Goal: Answer question/provide support: Share knowledge or assist other users

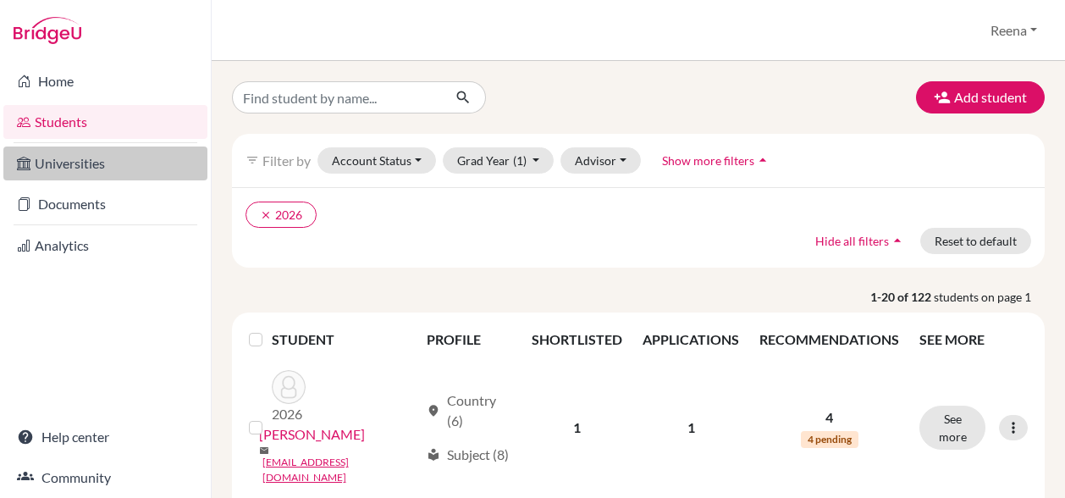
click at [111, 166] on link "Universities" at bounding box center [105, 163] width 204 height 34
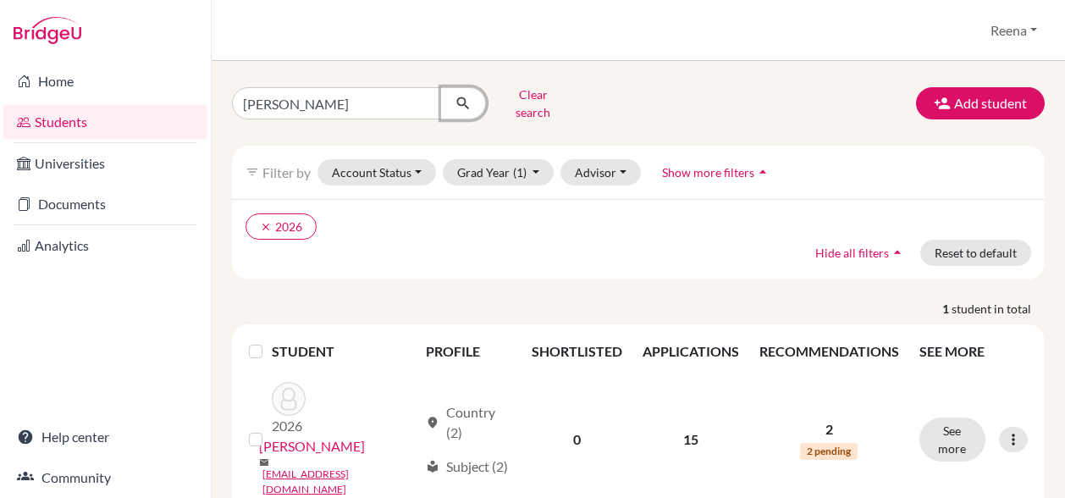
click at [465, 96] on icon "submit" at bounding box center [463, 103] width 17 height 17
click at [344, 99] on input "Aarush Anand" at bounding box center [337, 103] width 210 height 32
type input "[PERSON_NAME]"
click at [466, 95] on icon "submit" at bounding box center [463, 103] width 17 height 17
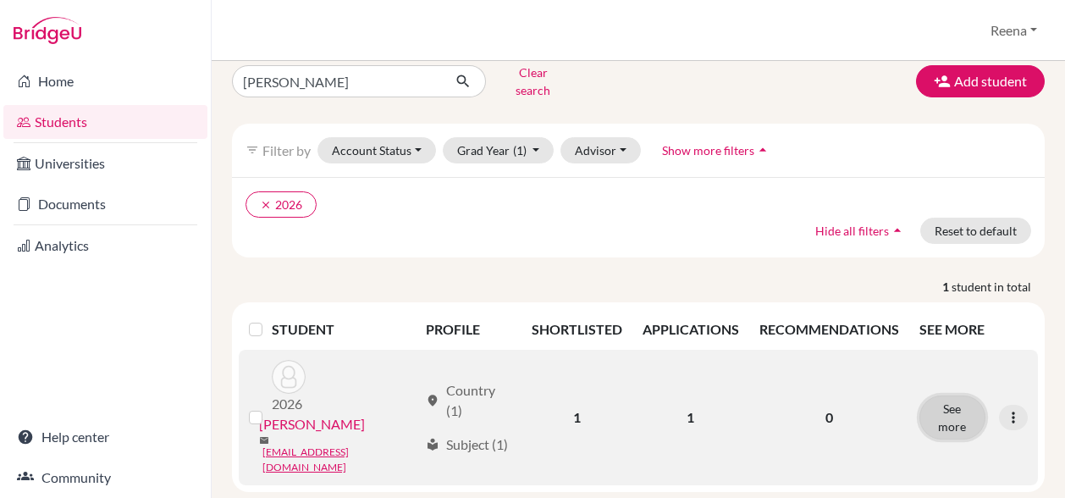
click at [949, 395] on button "See more" at bounding box center [952, 417] width 66 height 44
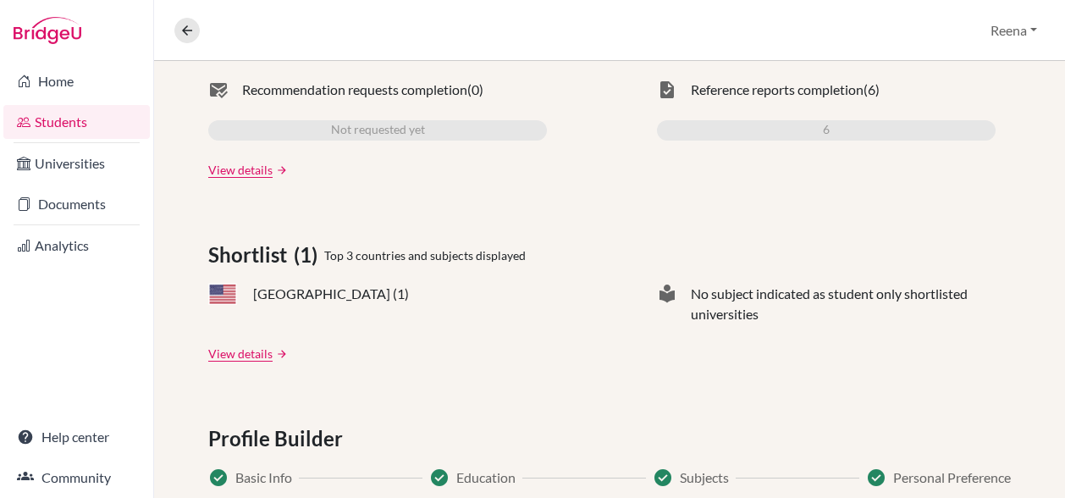
scroll to position [612, 0]
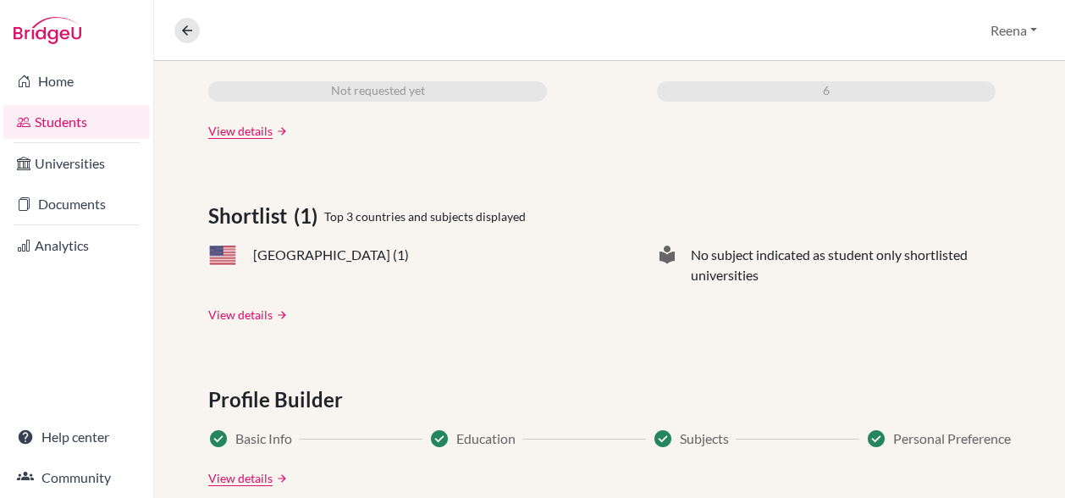
click at [238, 314] on link "View details" at bounding box center [240, 315] width 64 height 18
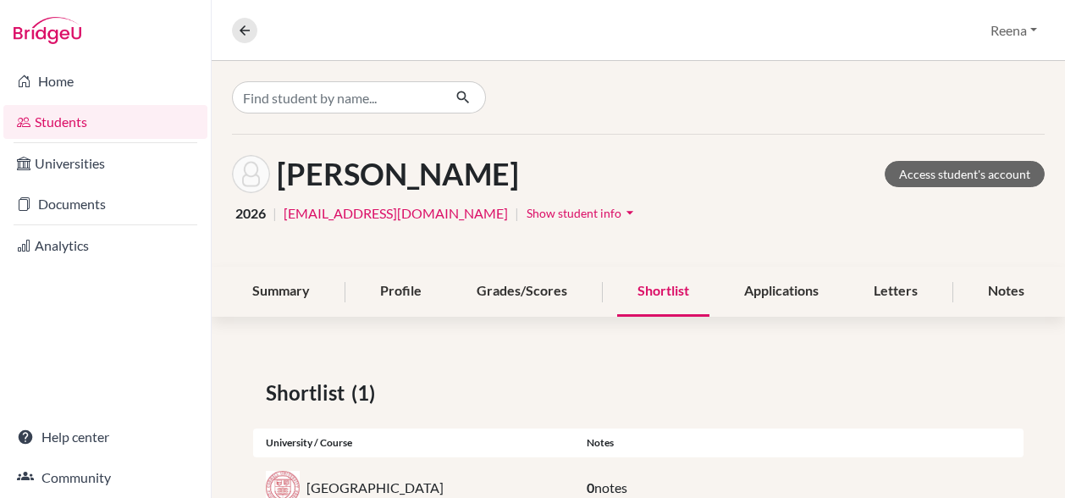
scroll to position [60, 0]
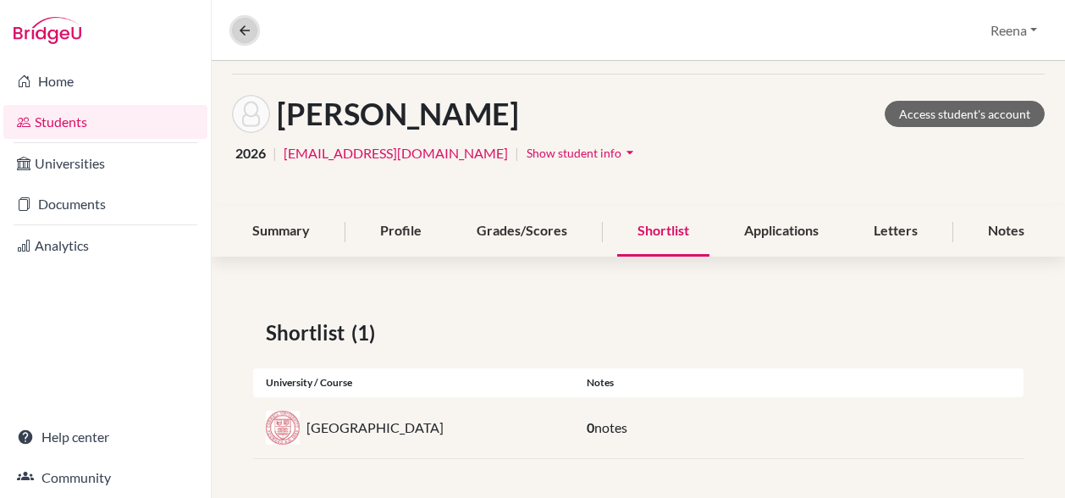
click at [242, 35] on icon at bounding box center [244, 30] width 15 height 15
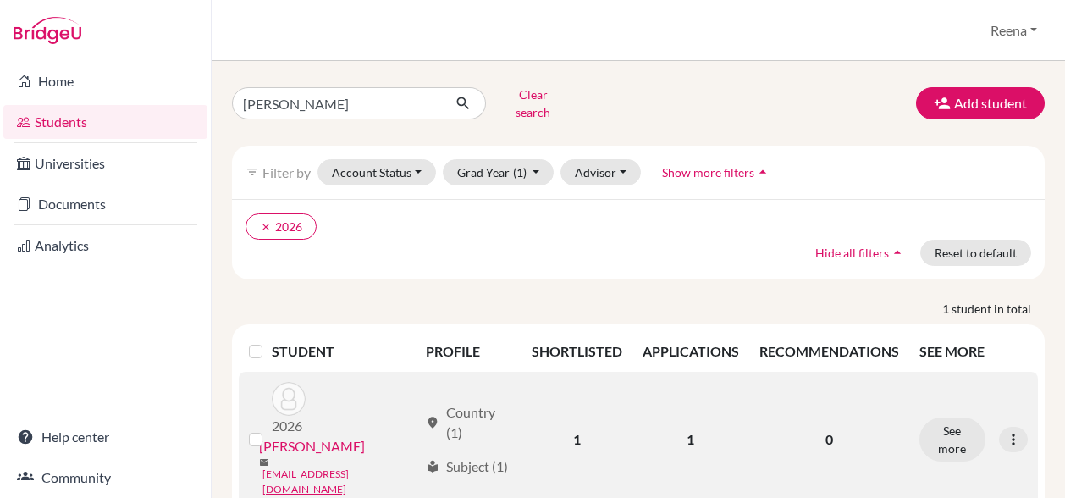
scroll to position [22, 0]
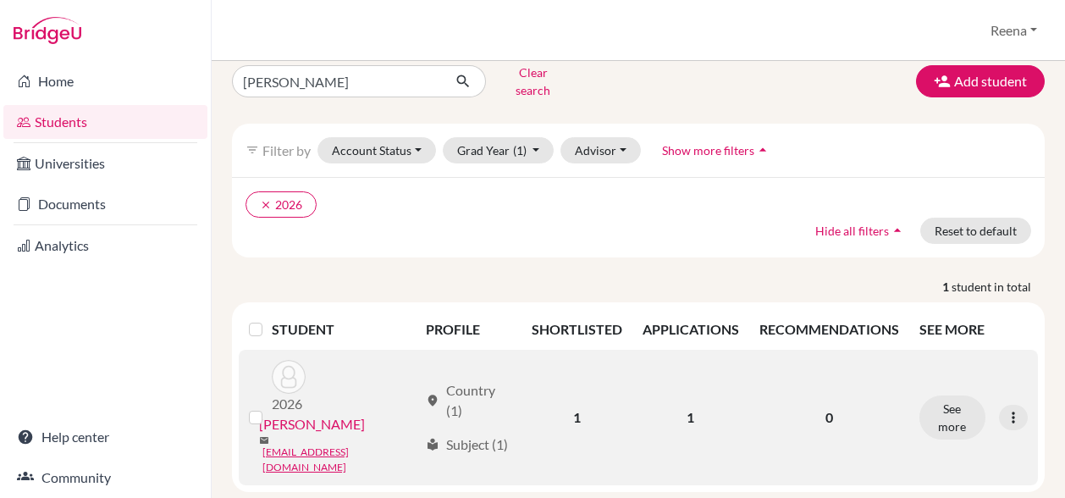
click at [455, 380] on div "location_on Country (1)" at bounding box center [468, 400] width 85 height 41
click at [488, 380] on div "location_on Country (1)" at bounding box center [468, 400] width 85 height 41
drag, startPoint x: 488, startPoint y: 359, endPoint x: 615, endPoint y: 355, distance: 127.9
click at [615, 355] on td "1" at bounding box center [576, 417] width 111 height 135
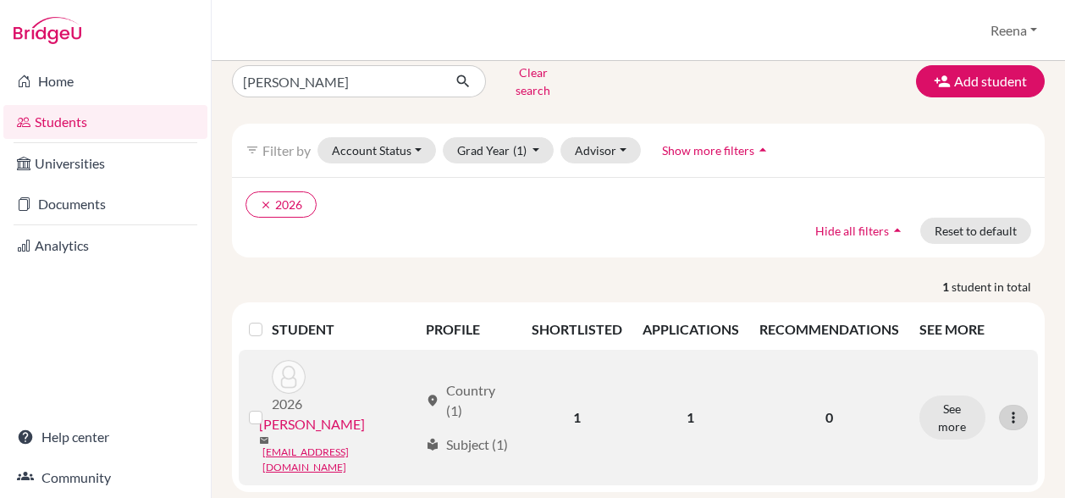
click at [1005, 409] on icon at bounding box center [1013, 417] width 17 height 17
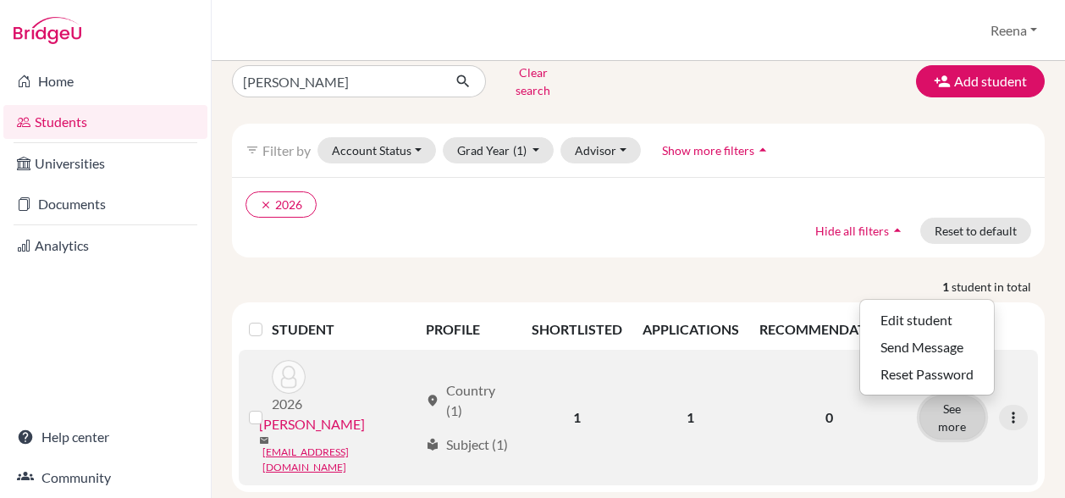
click at [946, 395] on button "See more" at bounding box center [952, 417] width 66 height 44
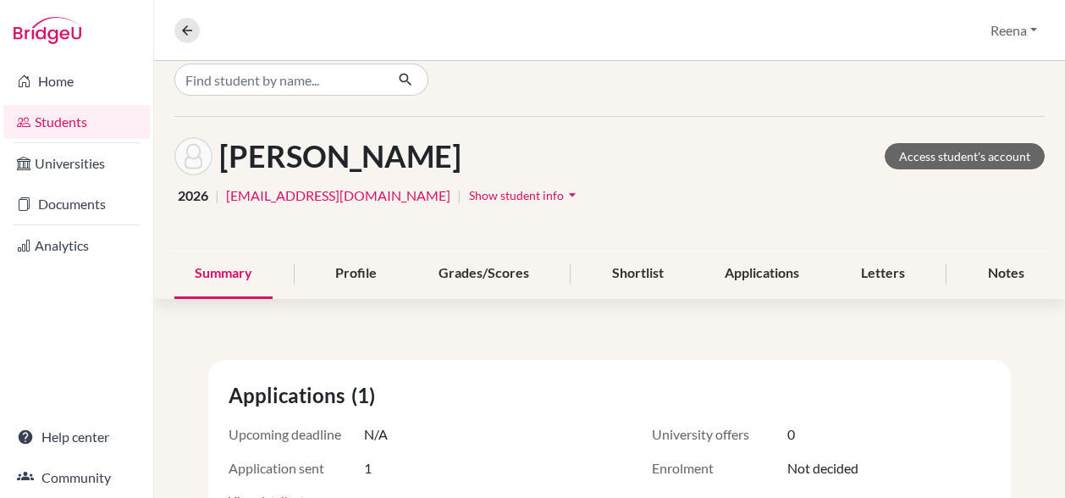
scroll to position [14, 0]
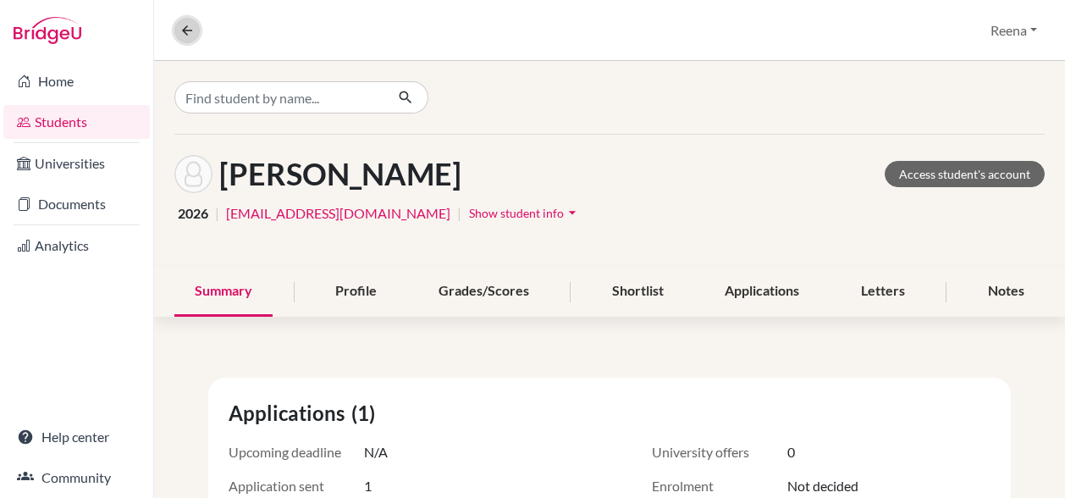
click at [179, 34] on icon at bounding box center [186, 30] width 15 height 15
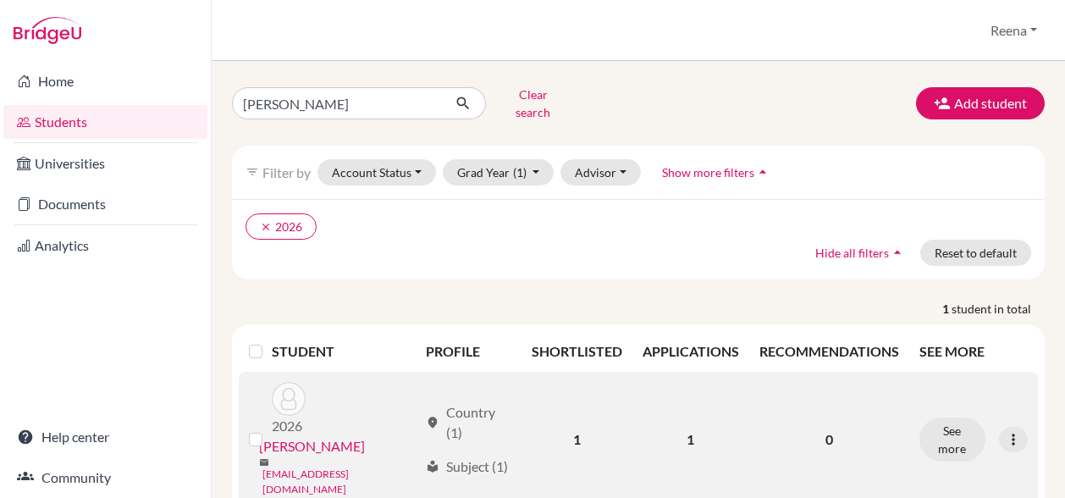
scroll to position [22, 0]
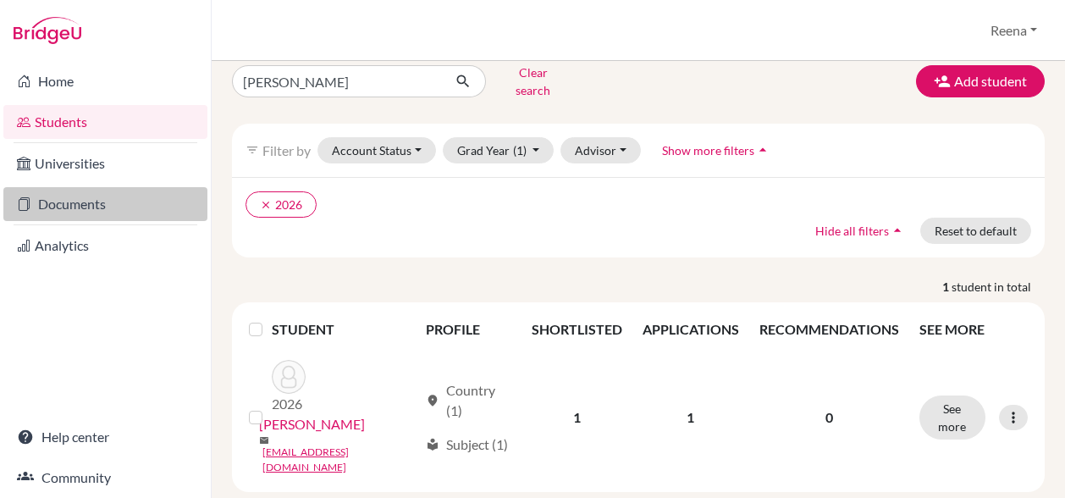
click at [58, 201] on link "Documents" at bounding box center [105, 204] width 204 height 34
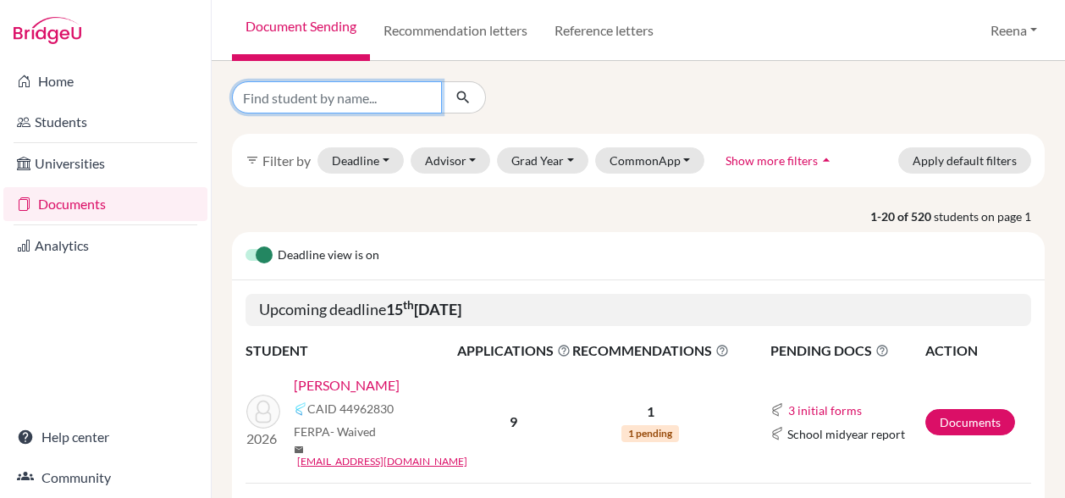
click at [297, 98] on input "Find student by name..." at bounding box center [337, 97] width 210 height 32
type input "Antara shah"
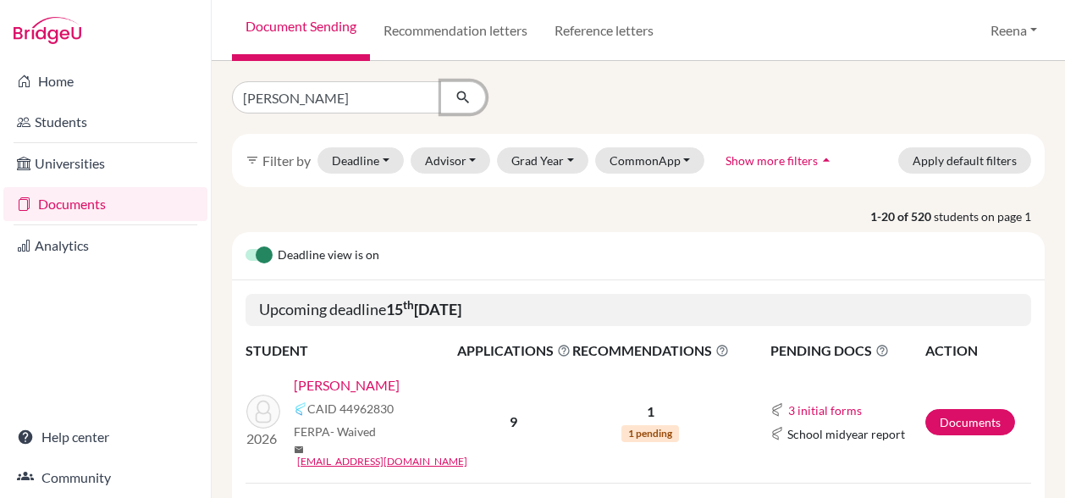
click at [467, 96] on icon "submit" at bounding box center [463, 97] width 17 height 17
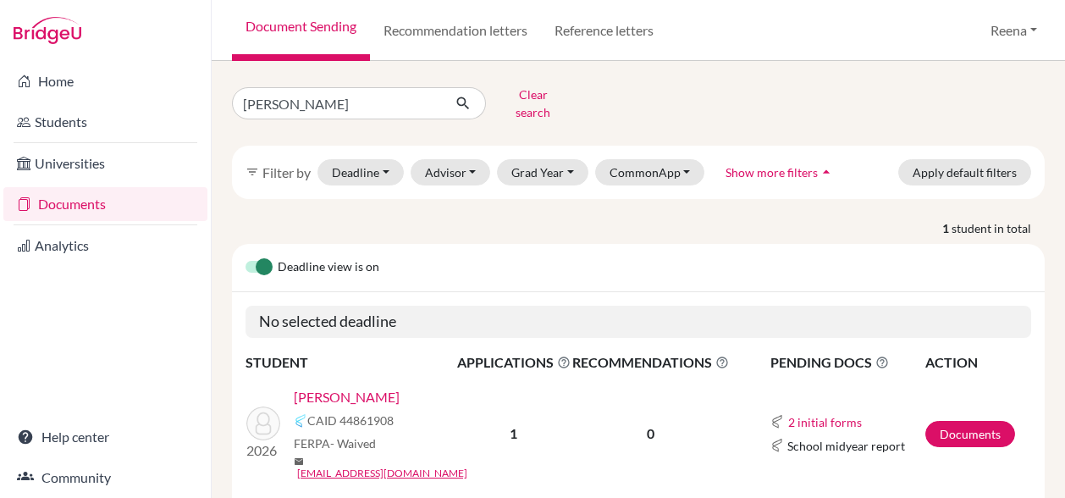
scroll to position [41, 0]
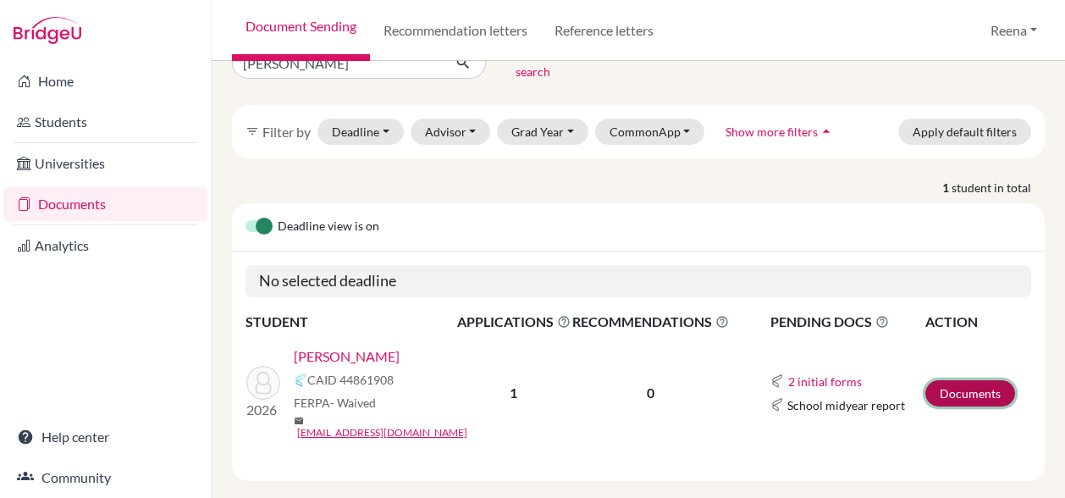
click at [952, 380] on link "Documents" at bounding box center [970, 393] width 90 height 26
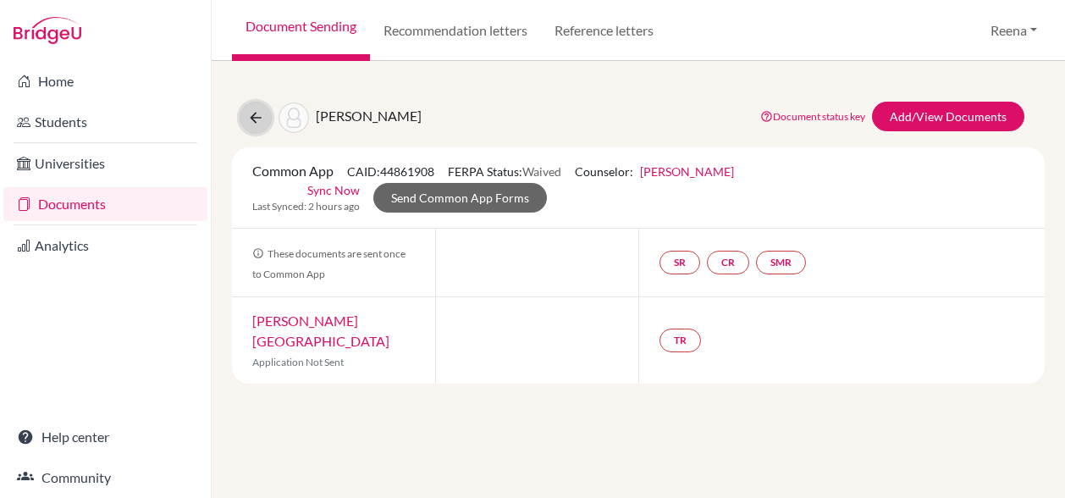
click at [256, 113] on icon at bounding box center [255, 117] width 17 height 17
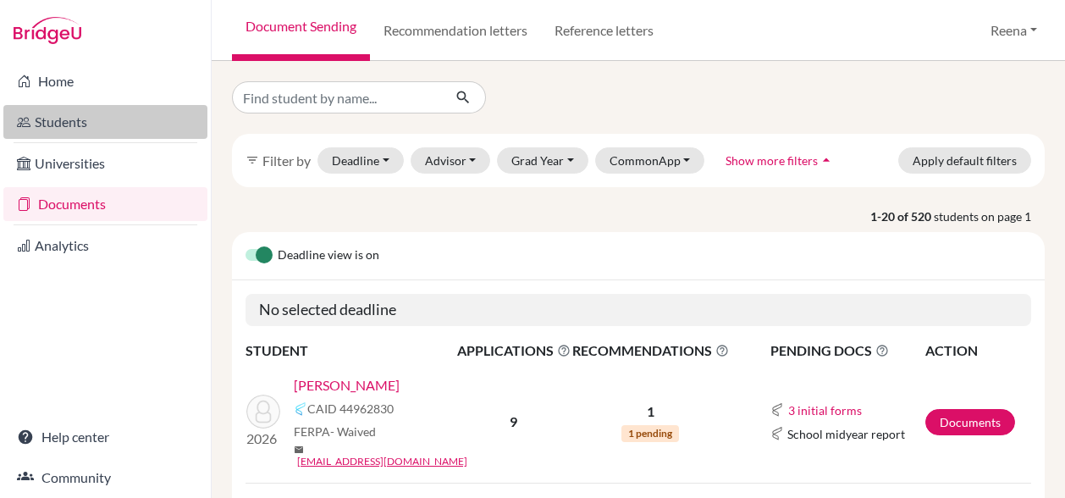
click at [58, 132] on link "Students" at bounding box center [105, 122] width 204 height 34
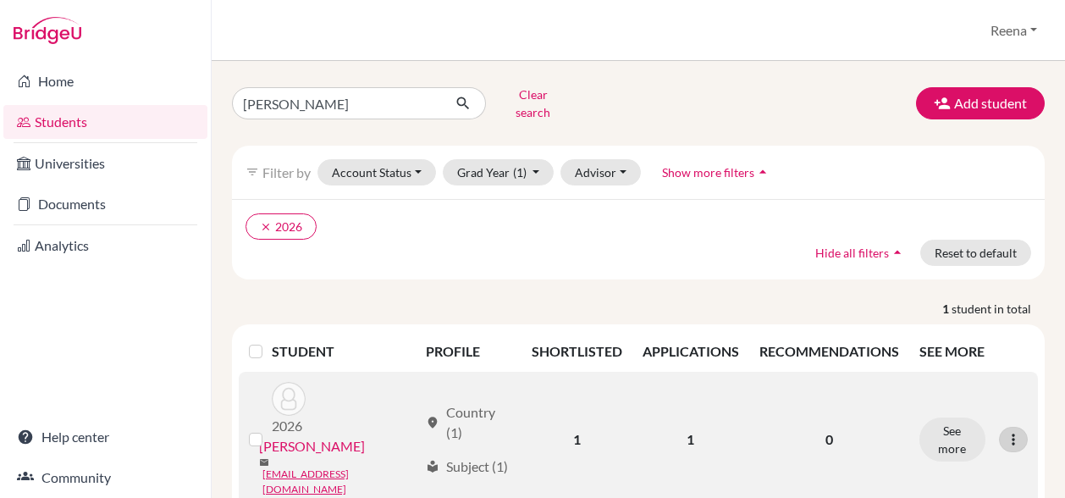
click at [1005, 431] on icon at bounding box center [1013, 439] width 17 height 17
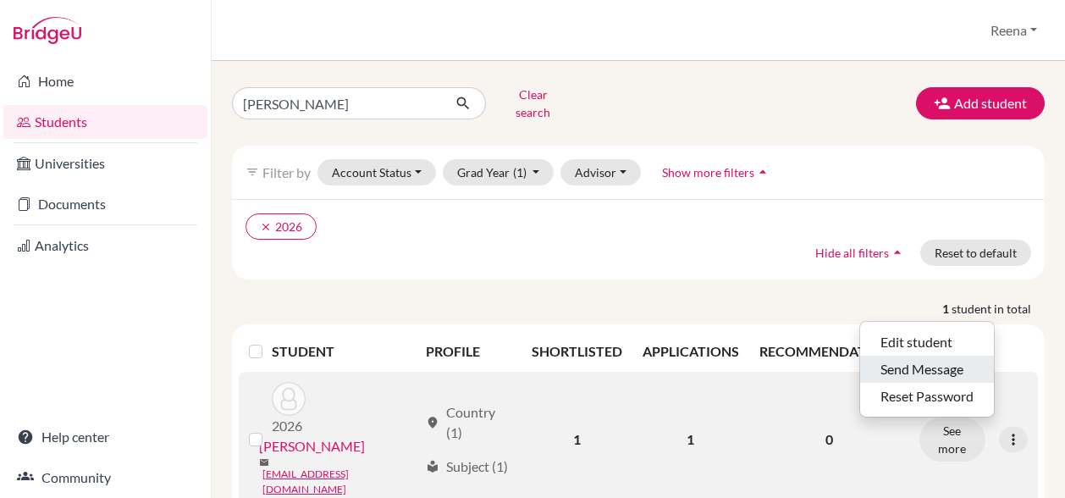
click at [917, 358] on button "Send Message" at bounding box center [927, 368] width 134 height 27
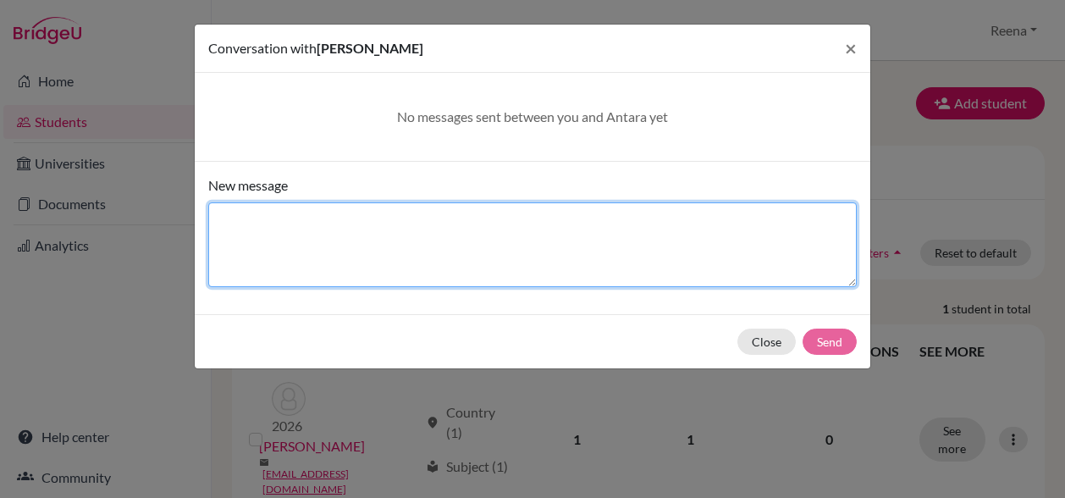
click at [328, 229] on textarea "New message" at bounding box center [532, 244] width 648 height 85
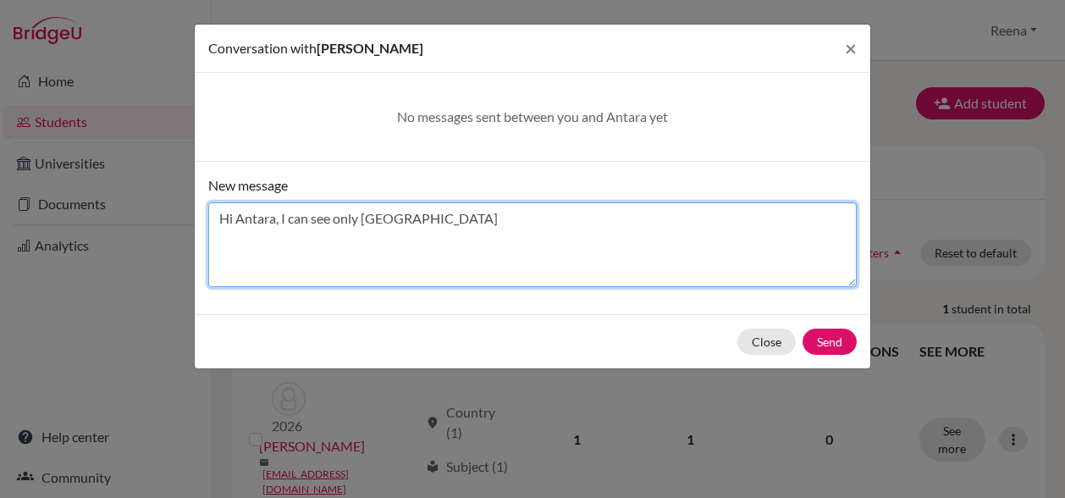
click at [476, 224] on textarea "Hi Antara, I can see only Cornell university" at bounding box center [532, 244] width 648 height 85
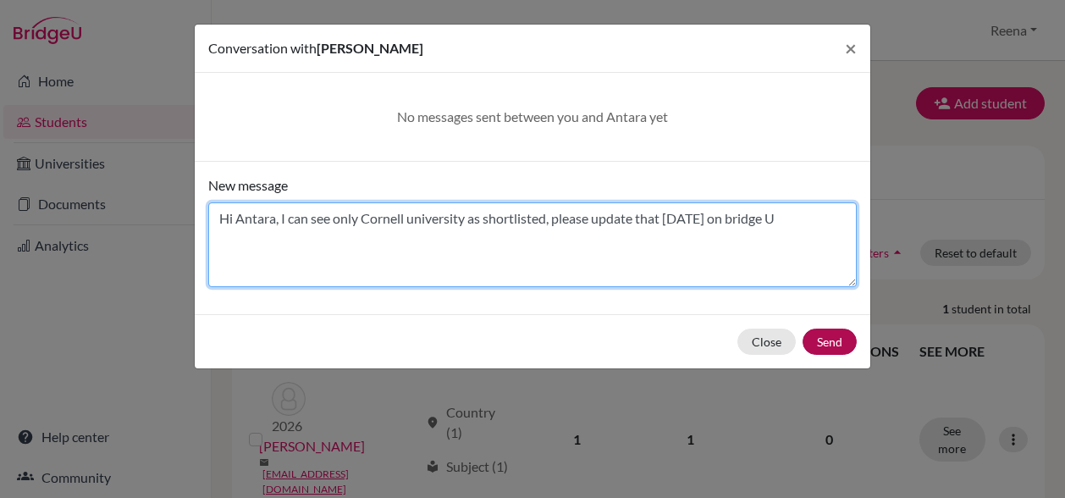
type textarea "Hi Antara, I can see only Cornell university as shortlisted, please update that…"
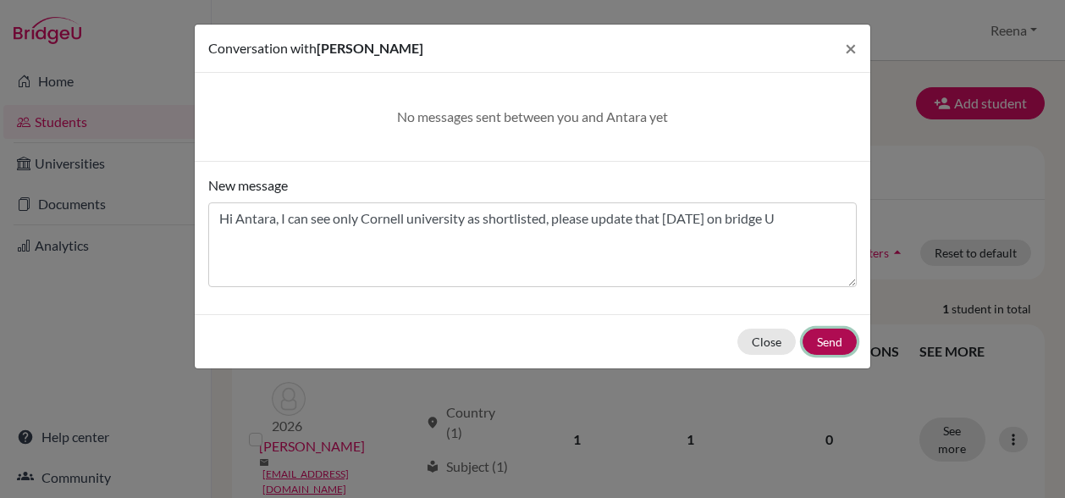
click at [821, 339] on button "Send" at bounding box center [829, 341] width 54 height 26
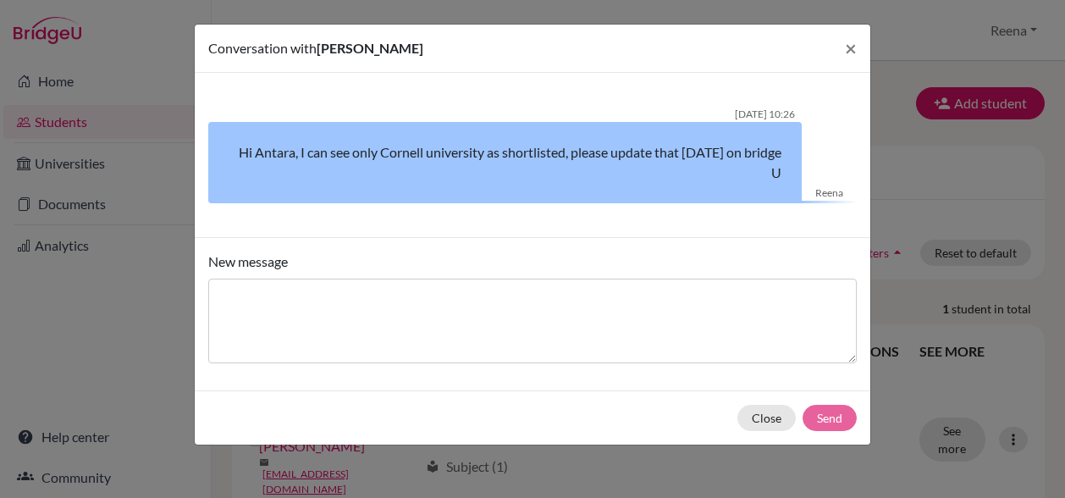
drag, startPoint x: 821, startPoint y: 339, endPoint x: 722, endPoint y: 322, distance: 100.5
click at [722, 322] on form "Conversation with Antara Shah × Reena 22/09/2025 10:26 Hi Antara, I can see onl…" at bounding box center [532, 235] width 675 height 420
click at [852, 53] on span "×" at bounding box center [851, 48] width 12 height 25
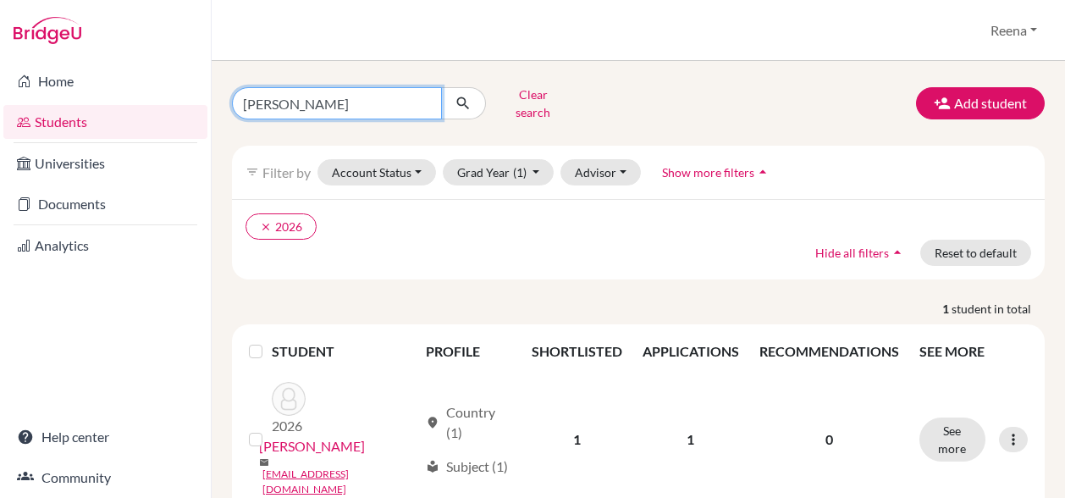
click at [322, 100] on input "Antara Shah" at bounding box center [337, 103] width 210 height 32
type input "Anahita"
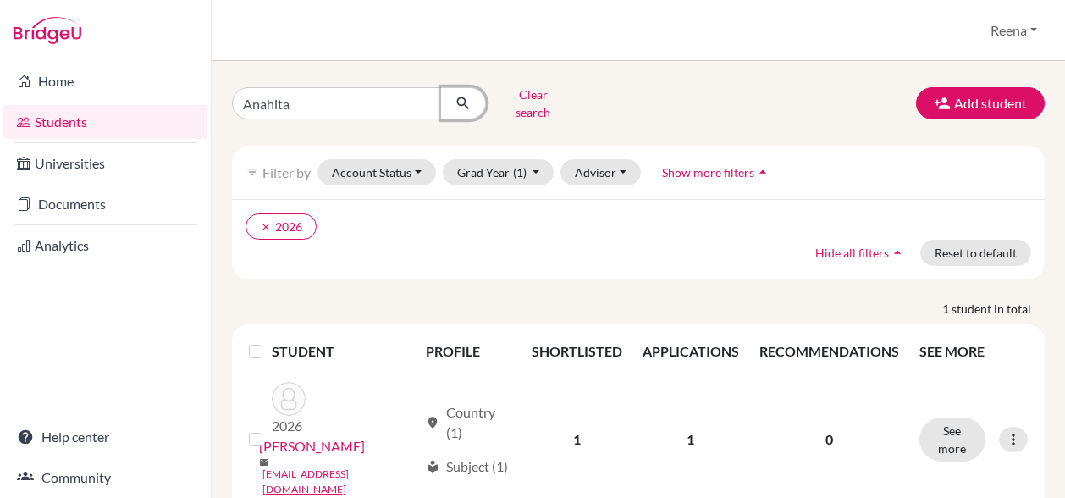
click at [462, 96] on icon "submit" at bounding box center [463, 103] width 17 height 17
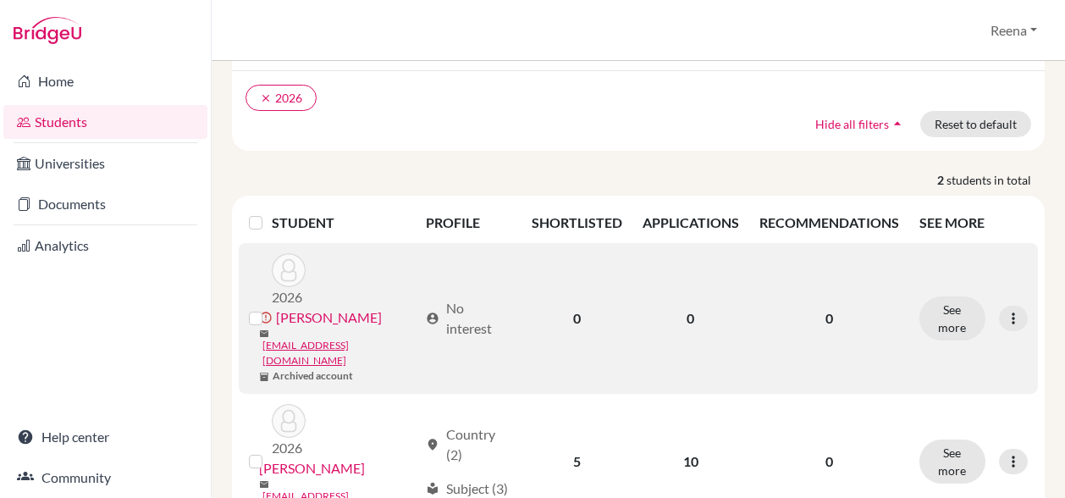
scroll to position [147, 0]
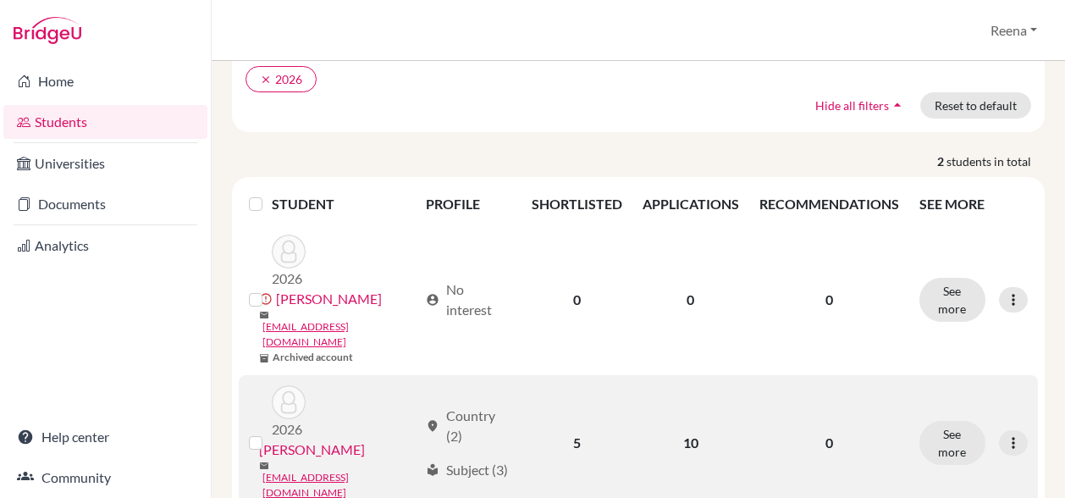
click at [567, 397] on td "5" at bounding box center [576, 442] width 111 height 135
click at [939, 421] on button "See more" at bounding box center [952, 443] width 66 height 44
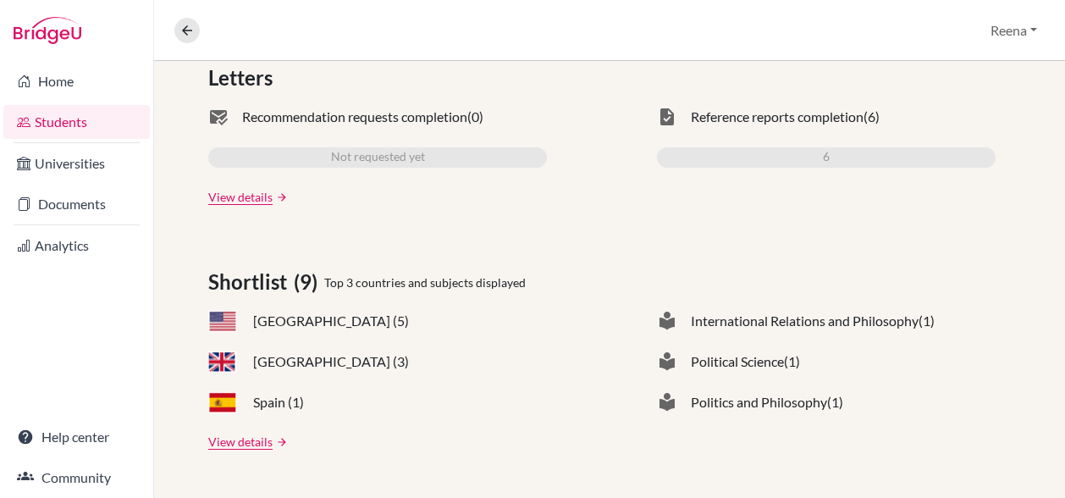
scroll to position [551, 0]
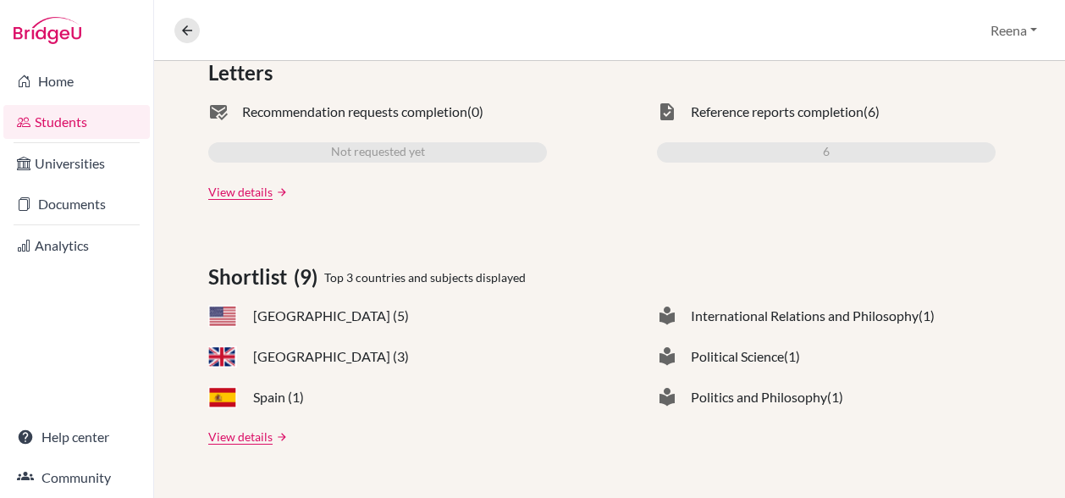
click at [297, 318] on span "United States of America (5)" at bounding box center [331, 316] width 156 height 20
drag, startPoint x: 297, startPoint y: 318, endPoint x: 366, endPoint y: 316, distance: 69.4
click at [366, 316] on span "United States of America (5)" at bounding box center [331, 316] width 156 height 20
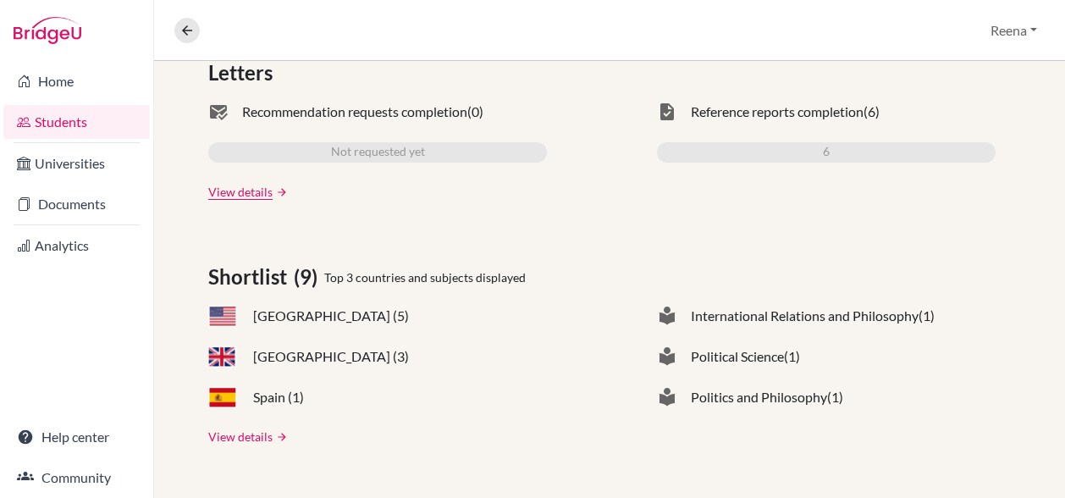
click at [222, 435] on link "View details" at bounding box center [240, 436] width 64 height 18
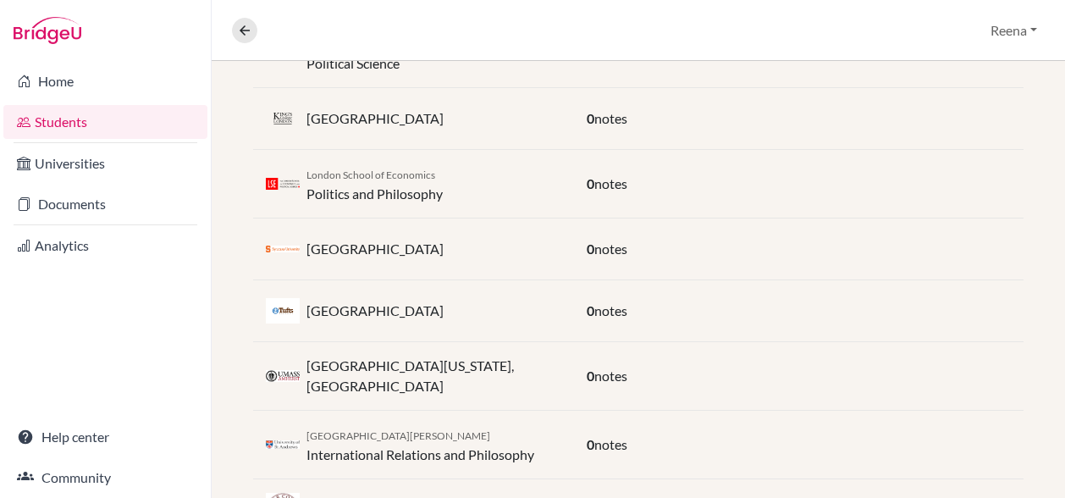
scroll to position [500, 0]
drag, startPoint x: 534, startPoint y: 363, endPoint x: 306, endPoint y: 376, distance: 228.0
click at [306, 376] on div "University of Massachusetts, Amherst" at bounding box center [413, 375] width 321 height 41
copy p "University of Massachusetts, Amherst"
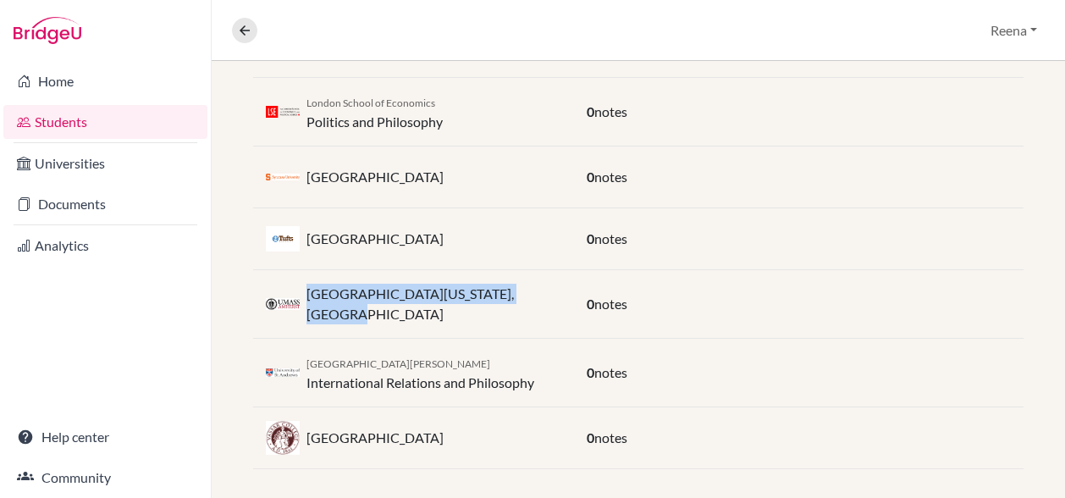
scroll to position [572, 0]
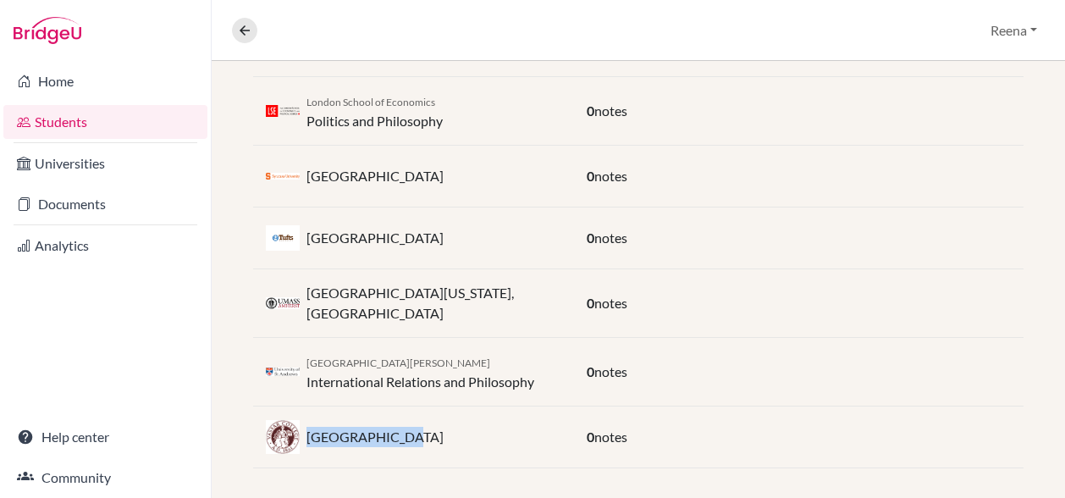
drag, startPoint x: 396, startPoint y: 415, endPoint x: 306, endPoint y: 428, distance: 90.7
click at [306, 428] on div "Vassar College" at bounding box center [413, 437] width 321 height 34
copy p "Vassar College"
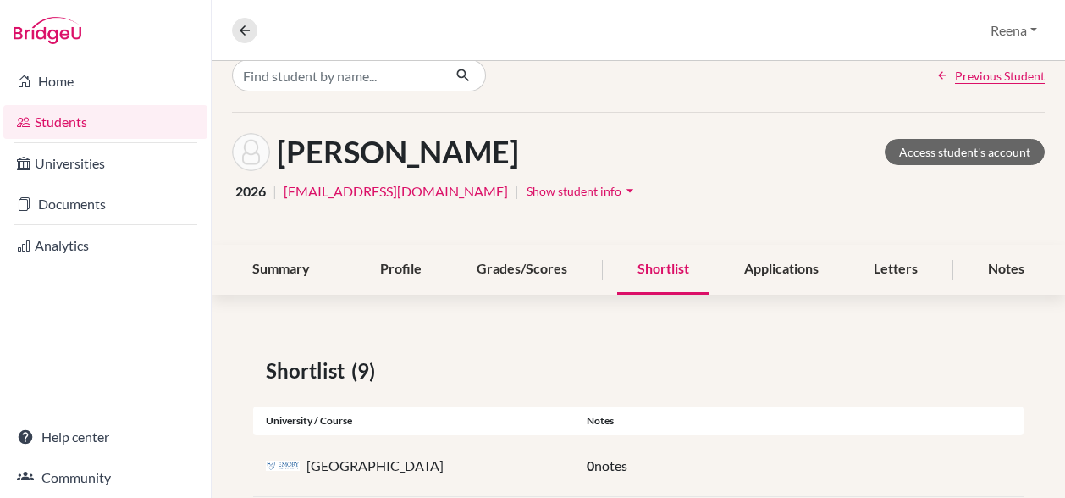
scroll to position [0, 0]
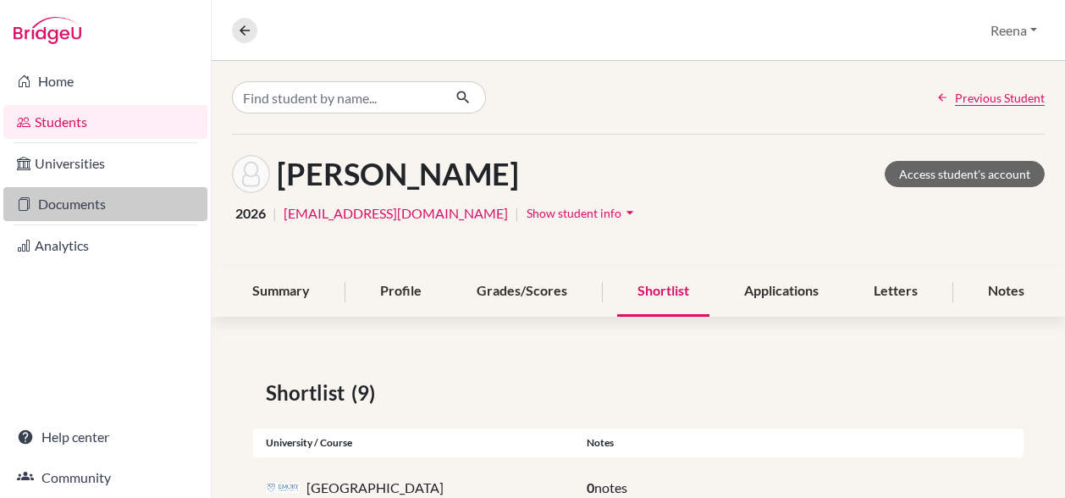
click at [85, 205] on link "Documents" at bounding box center [105, 204] width 204 height 34
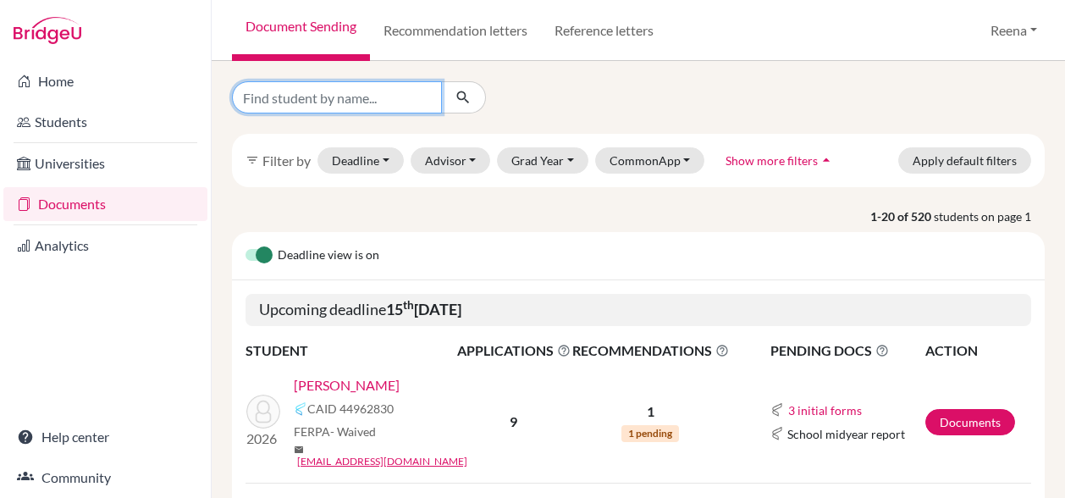
click at [289, 102] on input "Find student by name..." at bounding box center [337, 97] width 210 height 32
type input "Anahita"
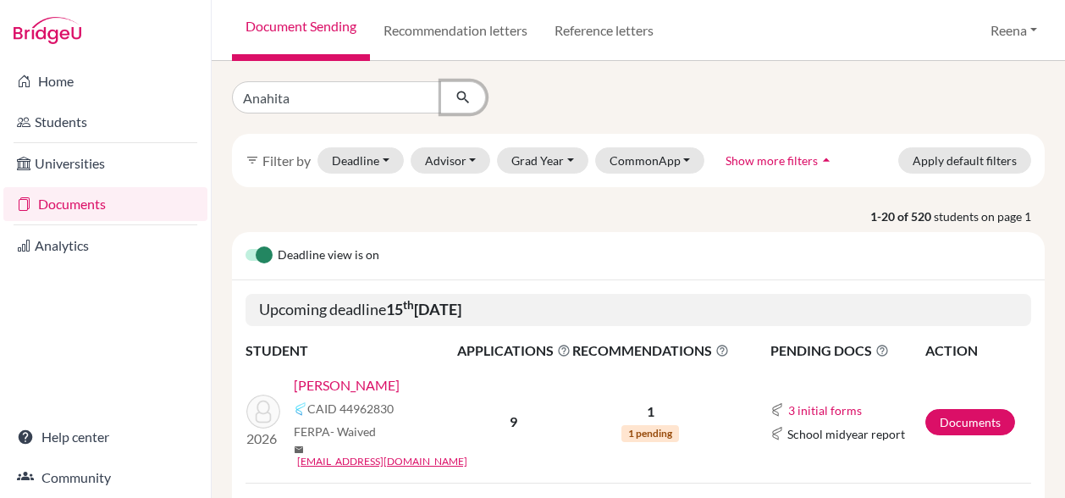
click at [461, 101] on icon "submit" at bounding box center [463, 97] width 17 height 17
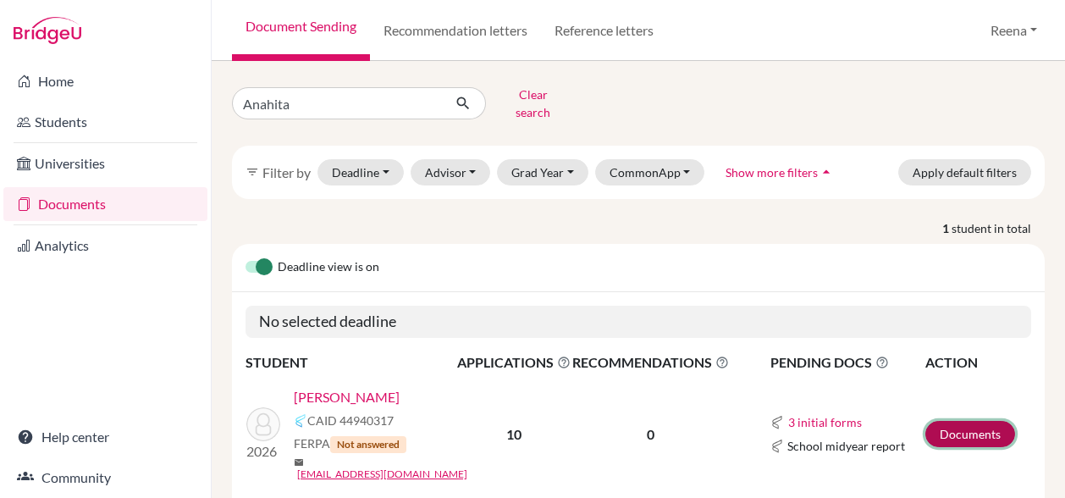
click at [968, 421] on link "Documents" at bounding box center [970, 434] width 90 height 26
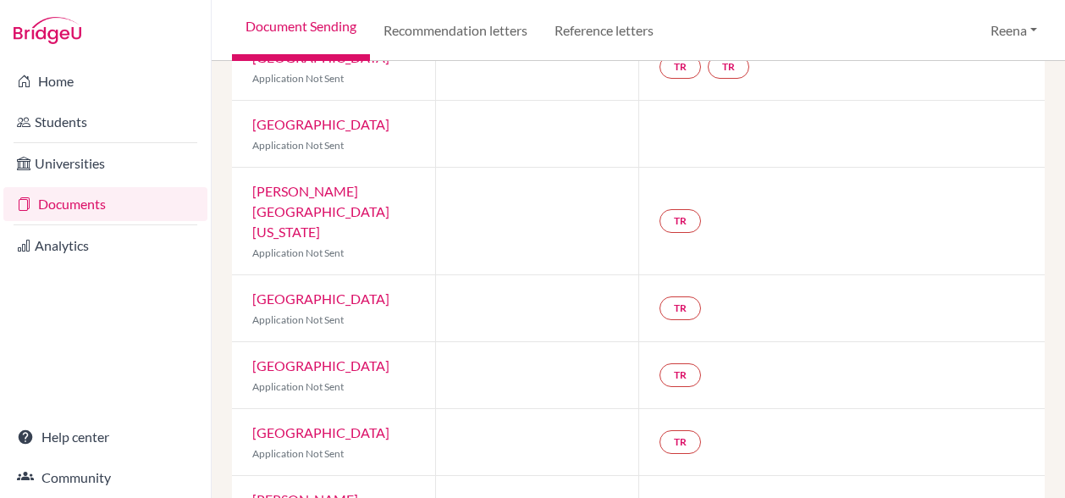
scroll to position [504, 0]
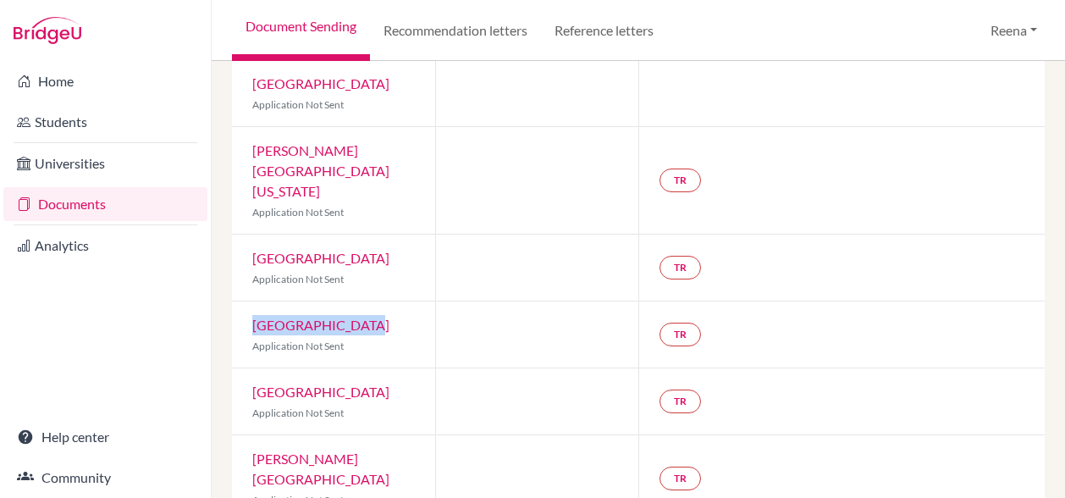
drag, startPoint x: 362, startPoint y: 292, endPoint x: 247, endPoint y: 298, distance: 115.3
click at [247, 301] on div "Tufts University Application Not Sent" at bounding box center [333, 334] width 203 height 66
copy link "Tufts University"
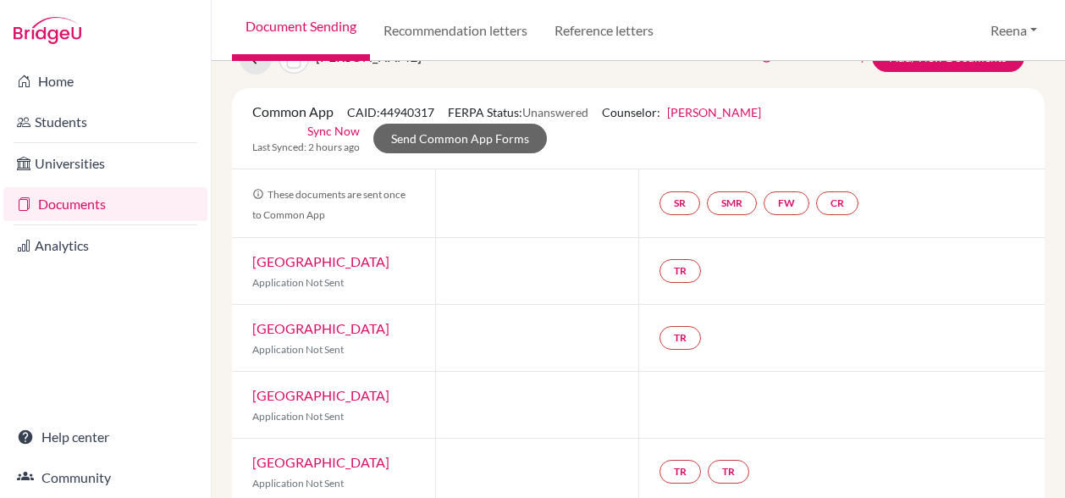
scroll to position [0, 0]
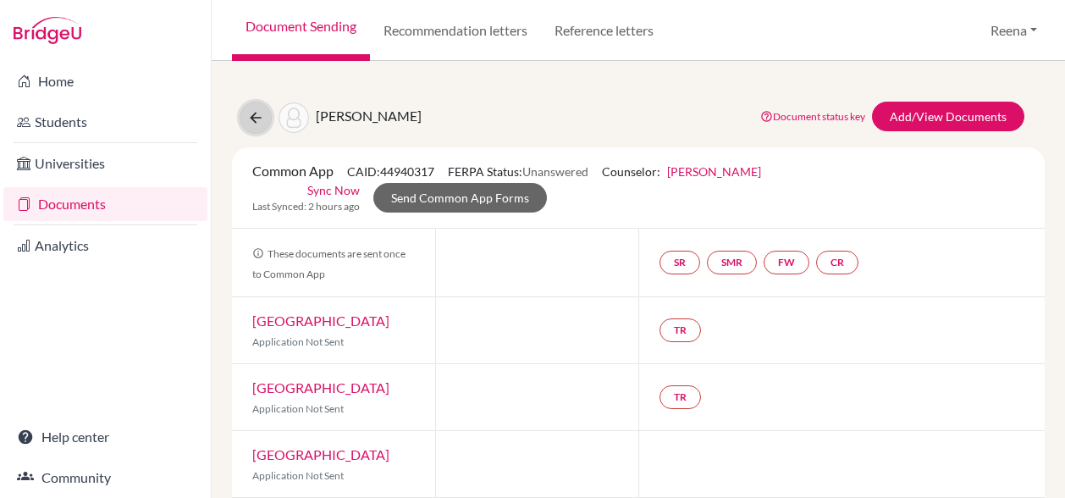
click at [253, 129] on button at bounding box center [256, 118] width 32 height 32
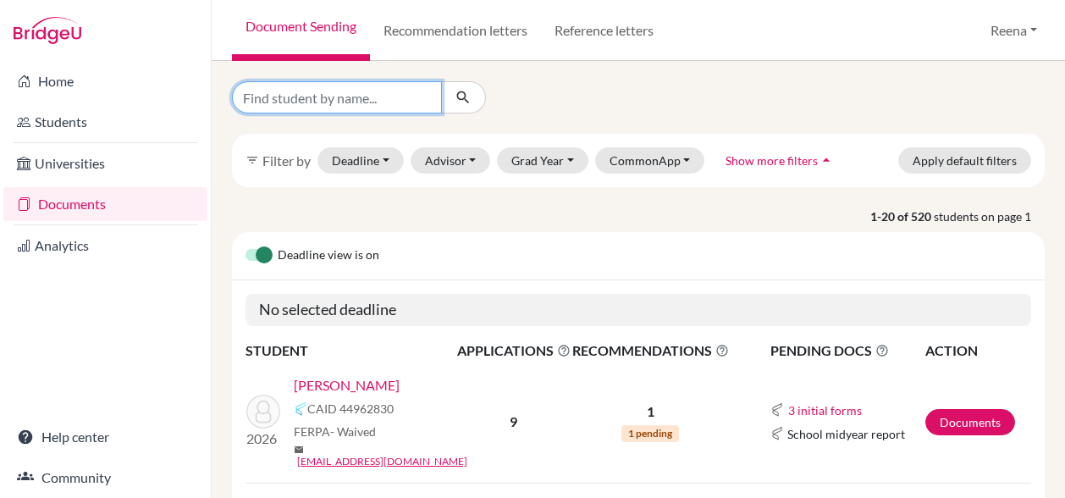
click at [352, 99] on input "Find student by name..." at bounding box center [337, 97] width 210 height 32
type input "[PERSON_NAME]"
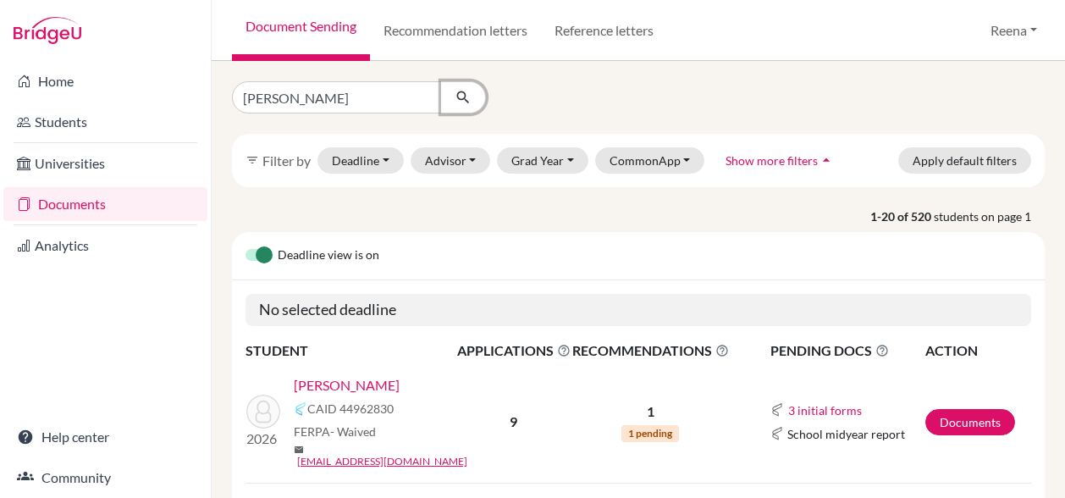
click at [464, 104] on icon "submit" at bounding box center [463, 97] width 17 height 17
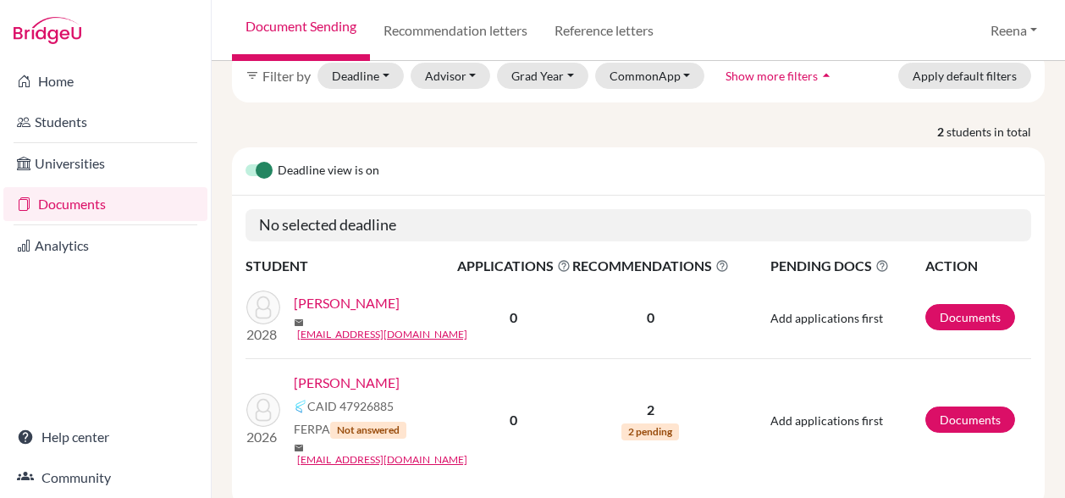
scroll to position [123, 0]
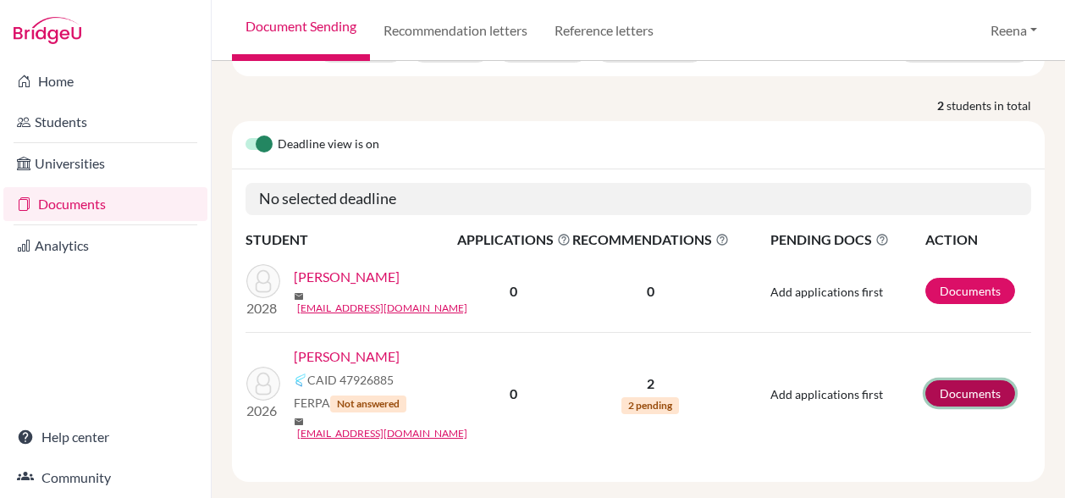
click at [946, 380] on link "Documents" at bounding box center [970, 393] width 90 height 26
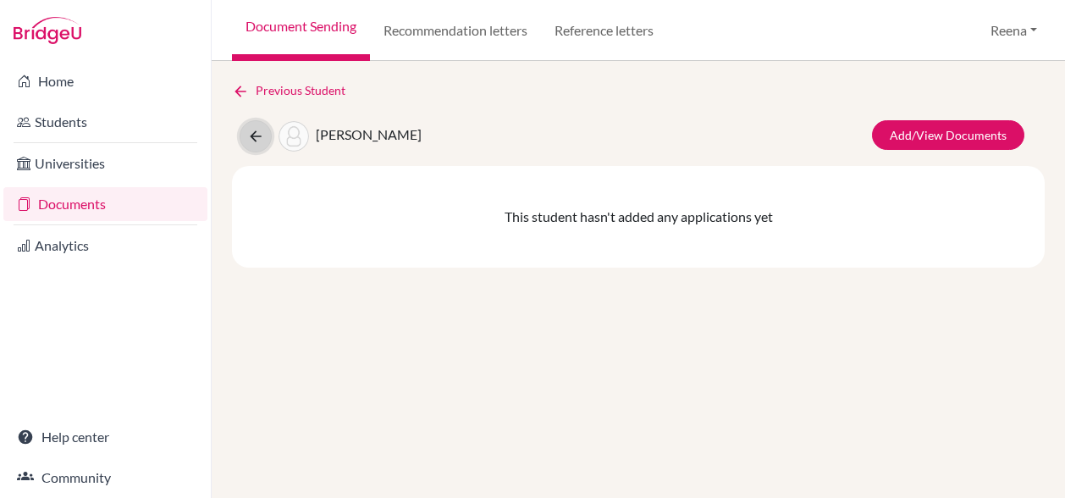
click at [252, 133] on icon at bounding box center [255, 136] width 17 height 17
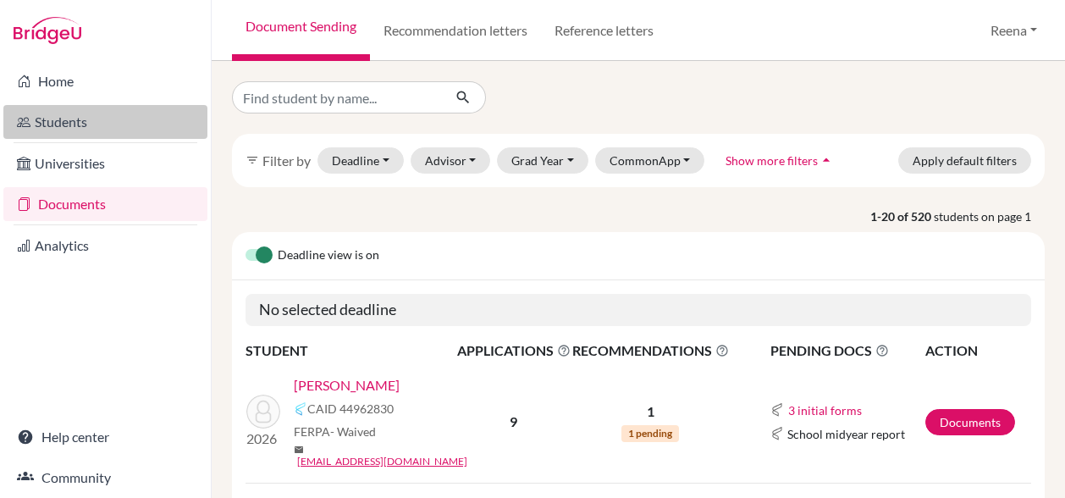
click at [102, 125] on link "Students" at bounding box center [105, 122] width 204 height 34
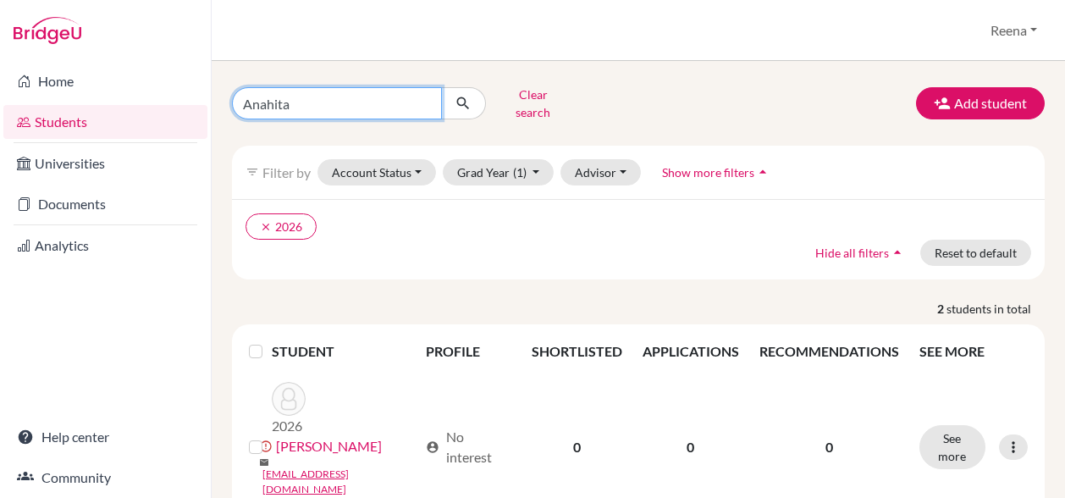
click at [297, 95] on input "Anahita" at bounding box center [337, 103] width 210 height 32
type input "A"
type input "Nadine"
click at [460, 100] on icon "submit" at bounding box center [463, 103] width 17 height 17
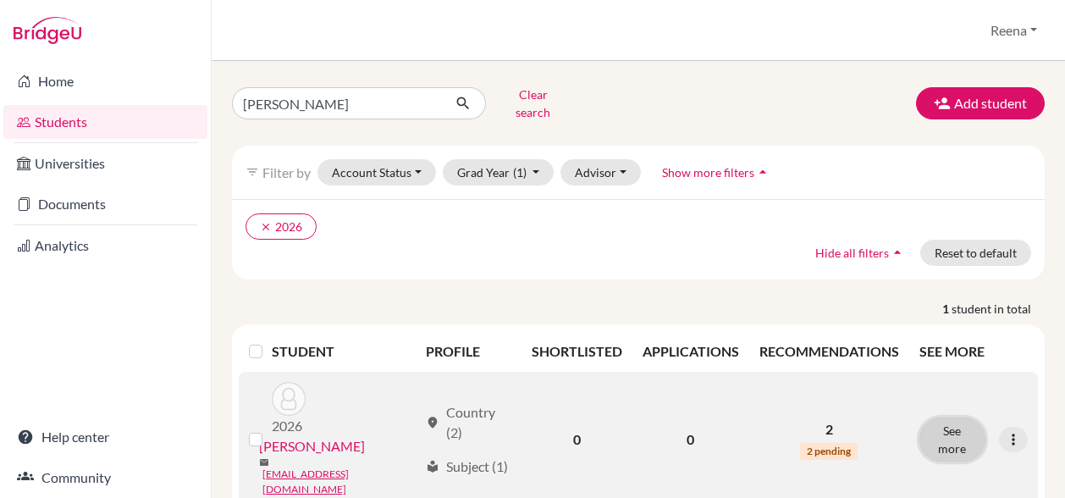
click at [938, 417] on button "See more" at bounding box center [952, 439] width 66 height 44
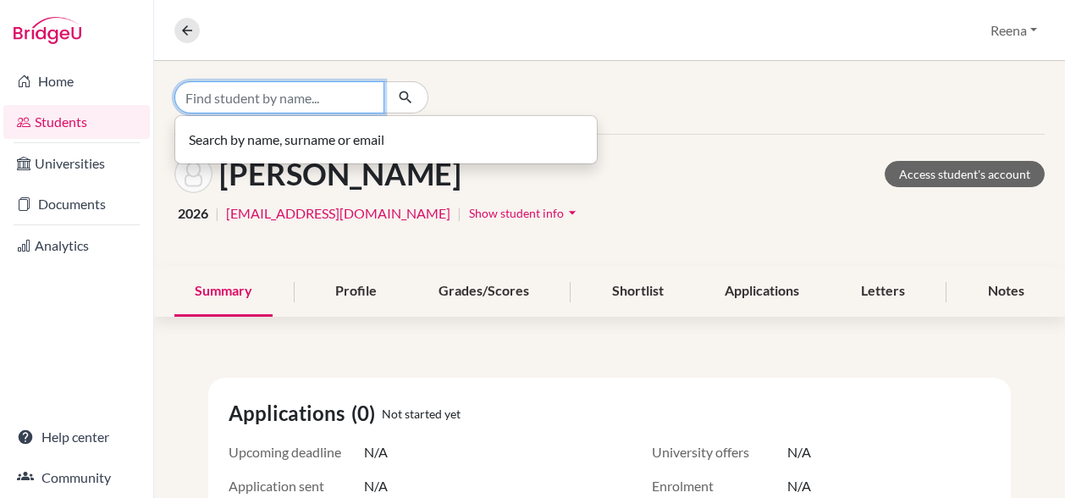
click at [289, 98] on input "Find student by name..." at bounding box center [279, 97] width 210 height 32
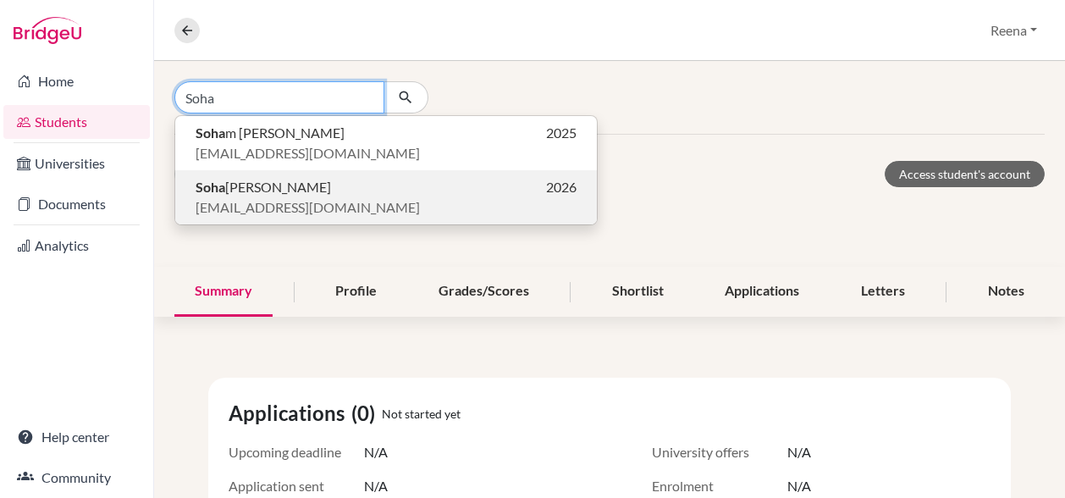
type input "Soha"
click at [274, 189] on p "Soha m Sanghvi 2026" at bounding box center [386, 187] width 381 height 20
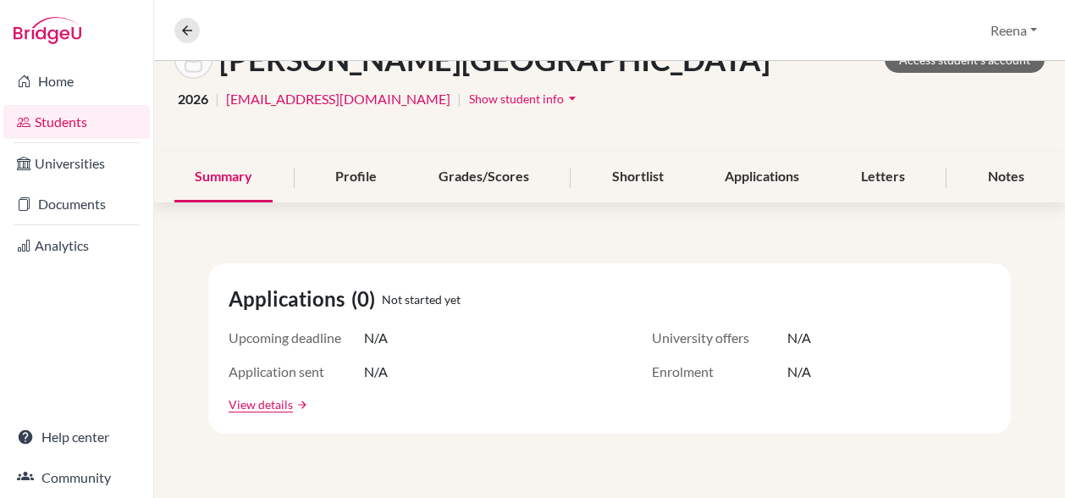
scroll to position [113, 0]
click at [260, 406] on link "View details" at bounding box center [261, 405] width 64 height 18
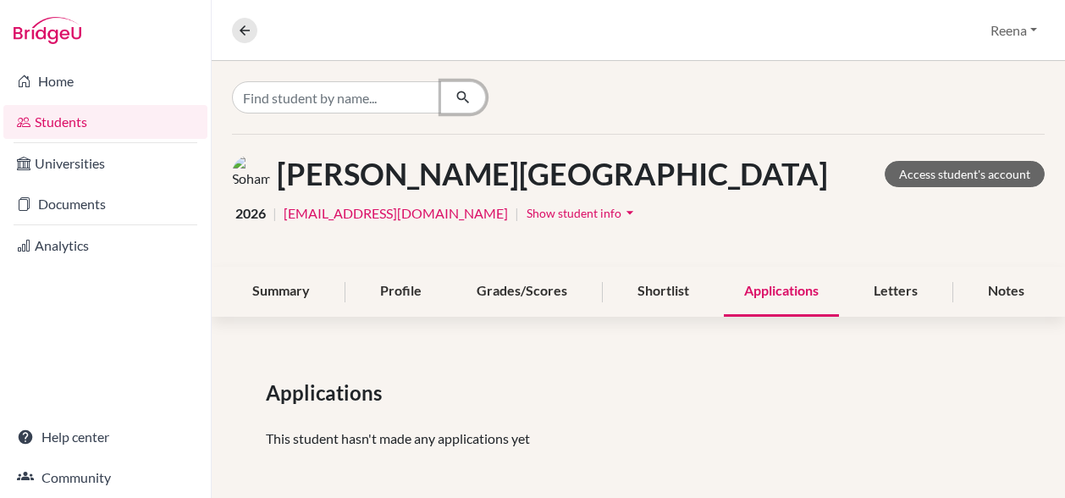
click at [464, 96] on icon "button" at bounding box center [463, 97] width 17 height 17
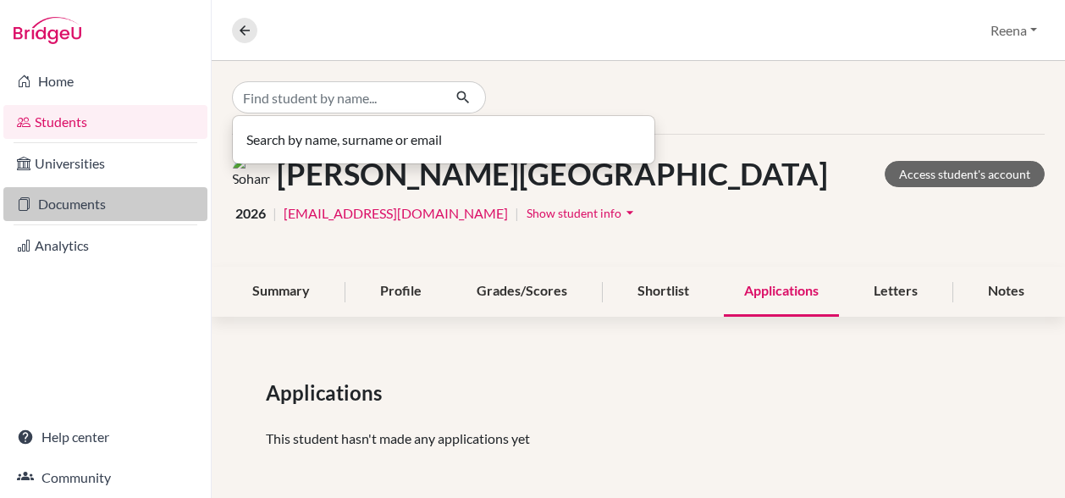
click at [120, 207] on link "Documents" at bounding box center [105, 204] width 204 height 34
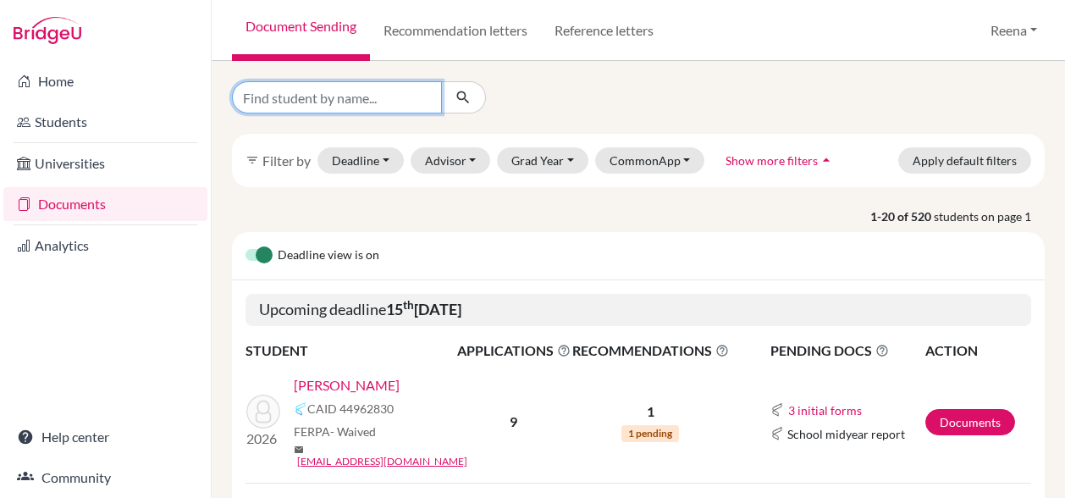
click at [377, 101] on input "Find student by name..." at bounding box center [337, 97] width 210 height 32
type input "[PERSON_NAME]"
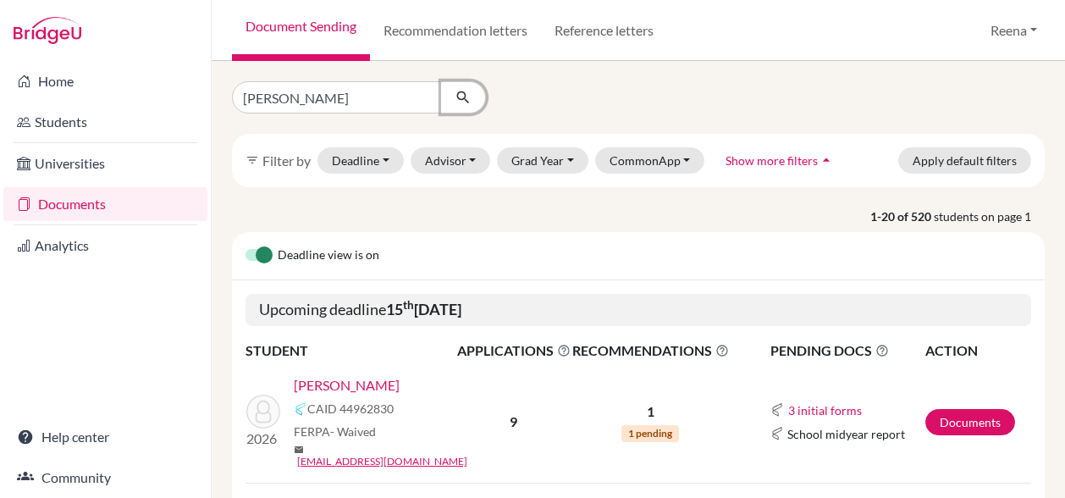
click at [462, 96] on icon "submit" at bounding box center [463, 97] width 17 height 17
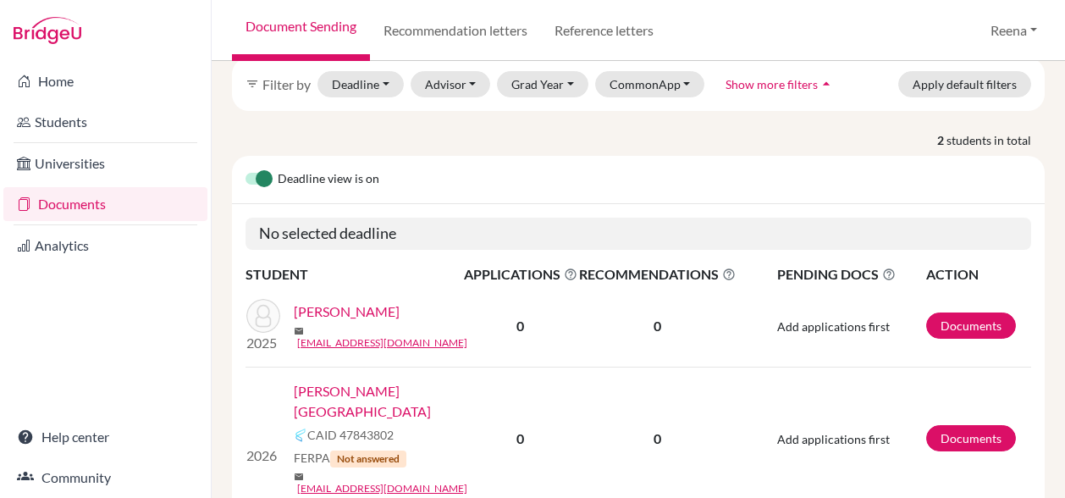
scroll to position [123, 0]
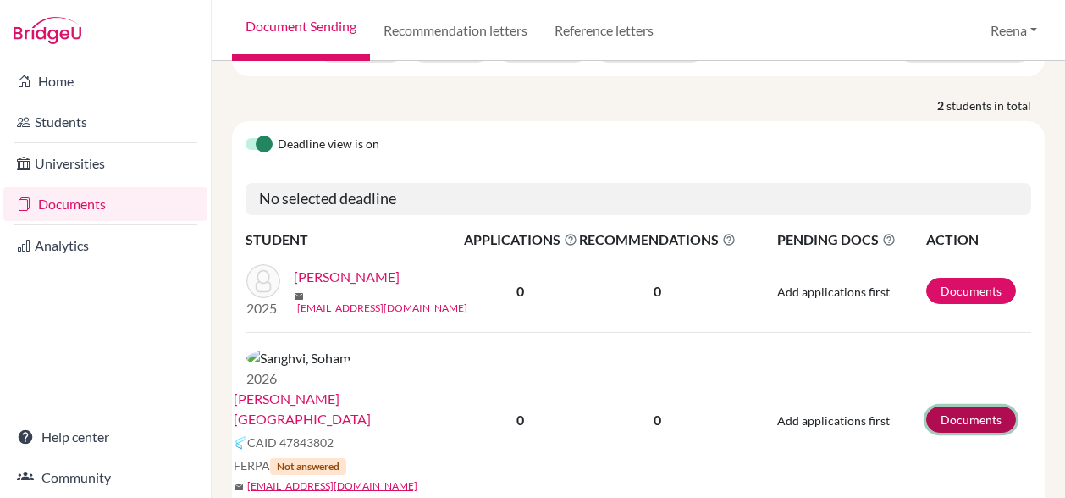
click at [945, 406] on link "Documents" at bounding box center [971, 419] width 90 height 26
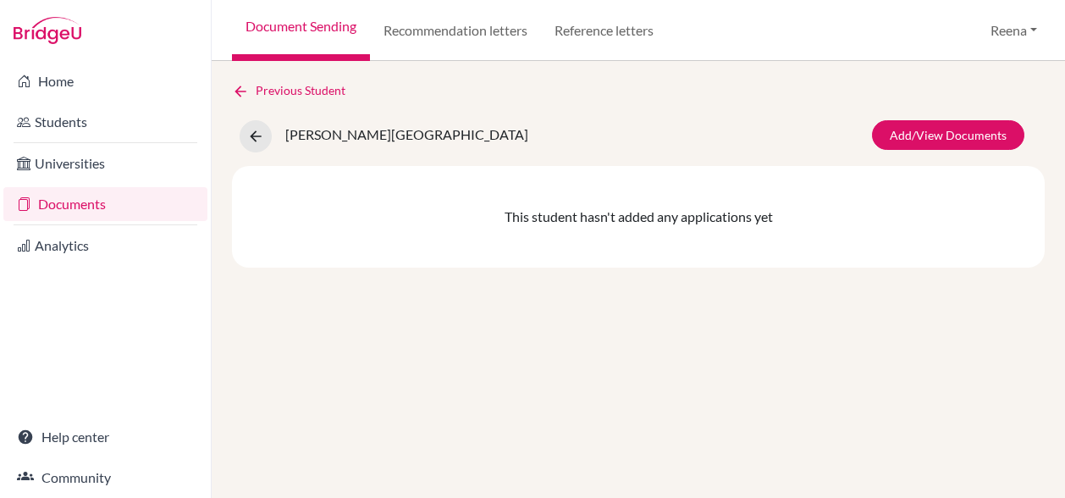
click at [96, 205] on link "Documents" at bounding box center [105, 204] width 204 height 34
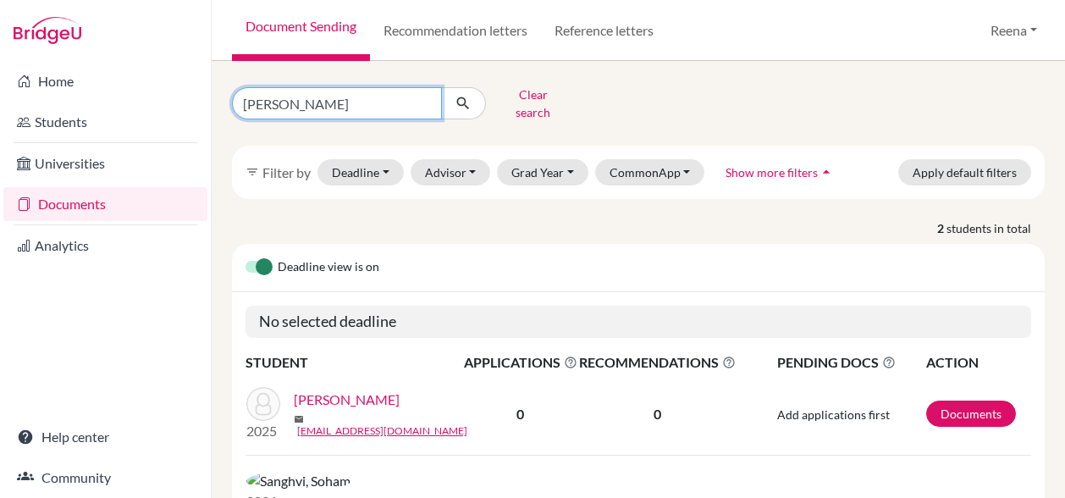
click at [303, 93] on input "[PERSON_NAME]" at bounding box center [337, 103] width 210 height 32
type input "s"
type input "A"
type input "Zaharaa"
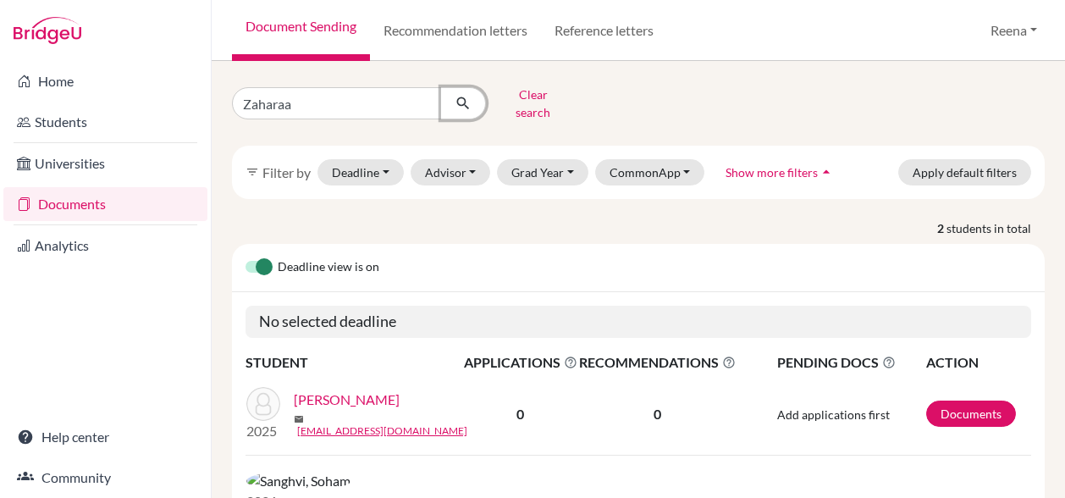
click at [462, 100] on icon "submit" at bounding box center [463, 103] width 17 height 17
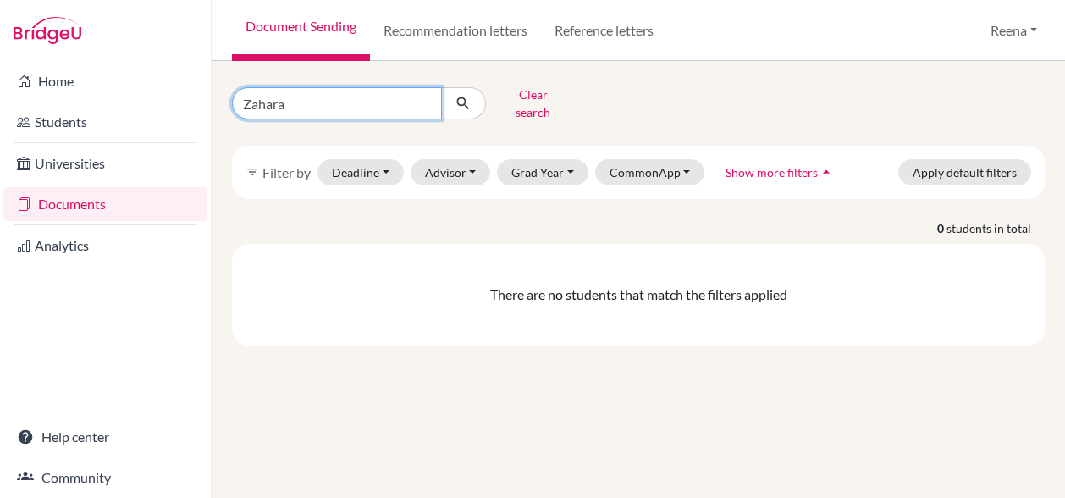
type input "Zahara"
click at [466, 98] on icon "submit" at bounding box center [463, 103] width 17 height 17
click at [298, 91] on input "Zahara" at bounding box center [337, 103] width 210 height 32
click at [273, 99] on input "Zahara" at bounding box center [337, 103] width 210 height 32
type input "Zahraa"
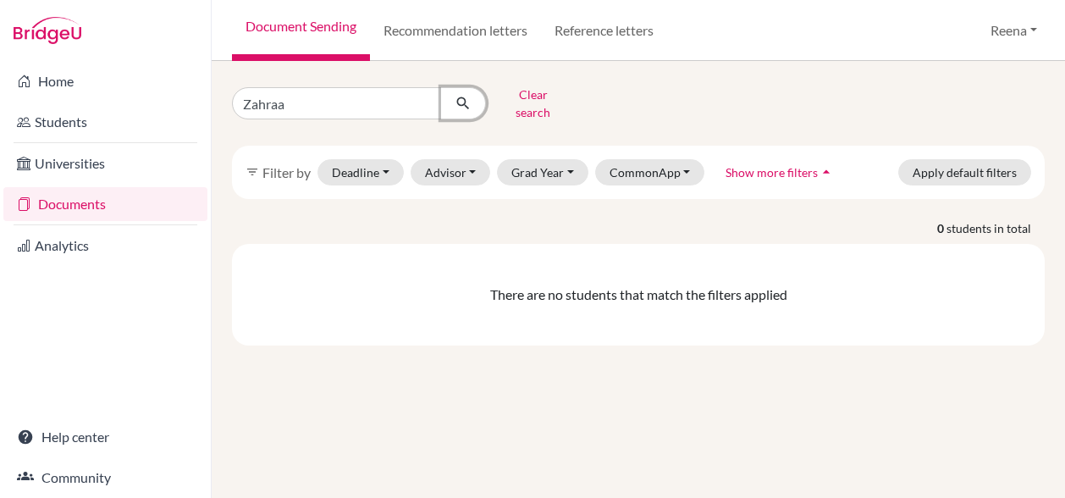
click at [464, 96] on icon "submit" at bounding box center [463, 103] width 17 height 17
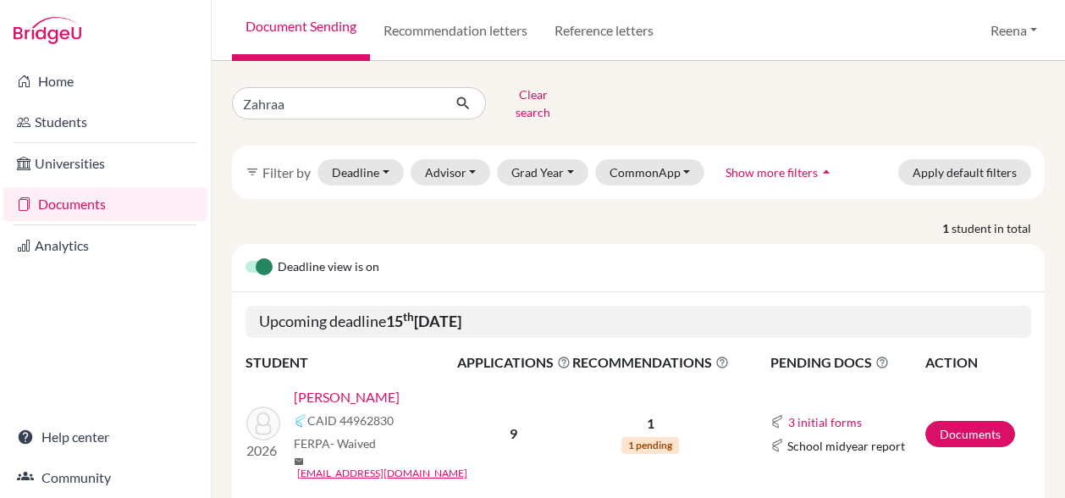
scroll to position [41, 0]
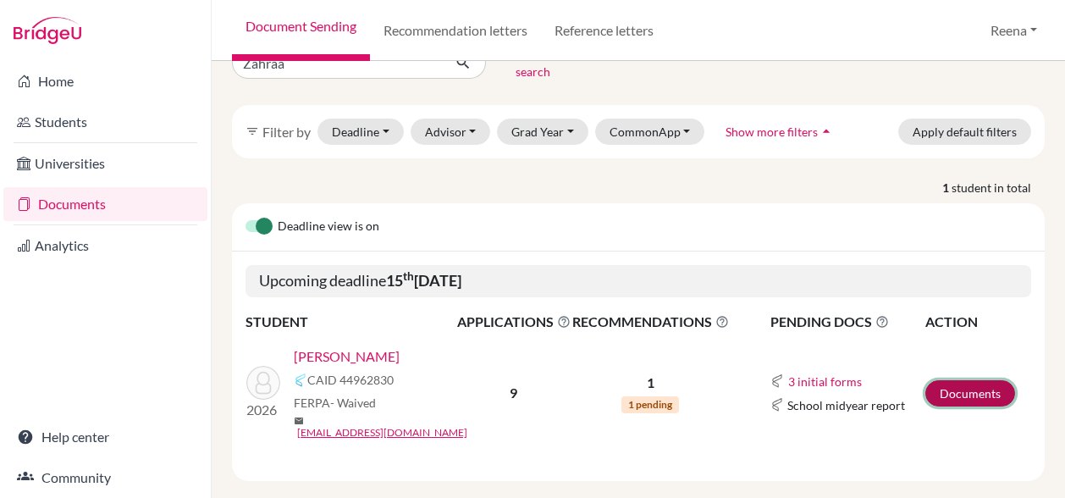
click at [950, 380] on link "Documents" at bounding box center [970, 393] width 90 height 26
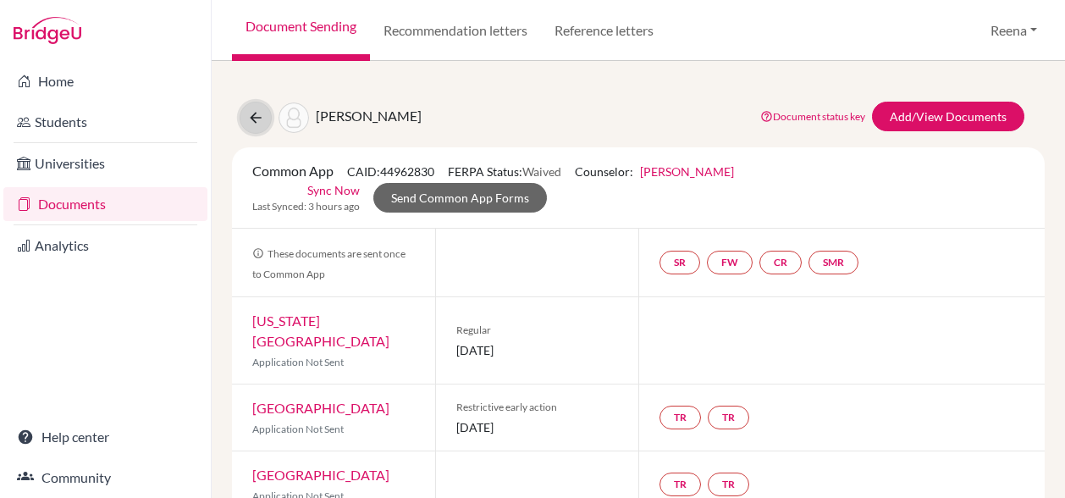
click at [255, 118] on icon at bounding box center [255, 117] width 17 height 17
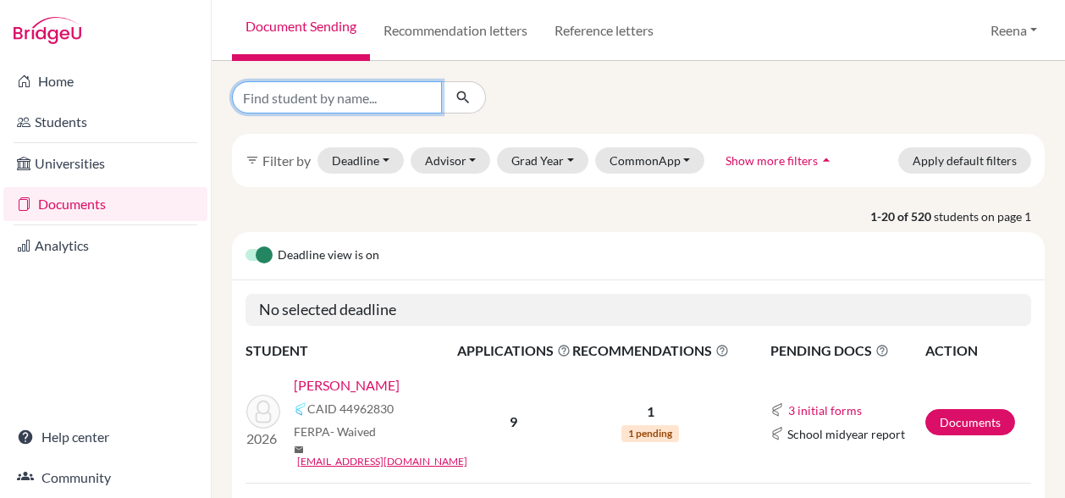
click at [339, 96] on input "Find student by name..." at bounding box center [337, 97] width 210 height 32
type input "Nikita"
click at [463, 96] on icon "submit" at bounding box center [463, 97] width 17 height 17
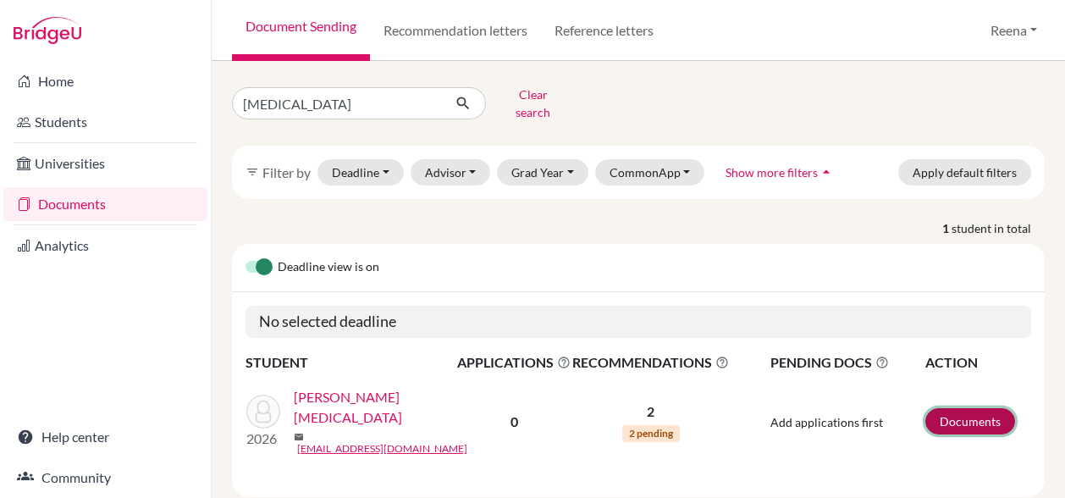
click at [961, 408] on link "Documents" at bounding box center [970, 421] width 90 height 26
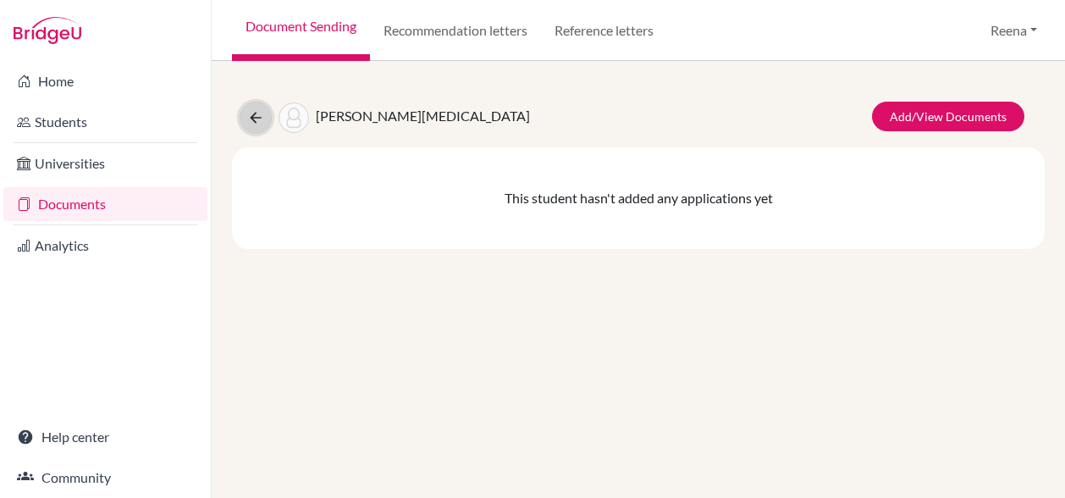
click at [251, 117] on icon at bounding box center [255, 117] width 17 height 17
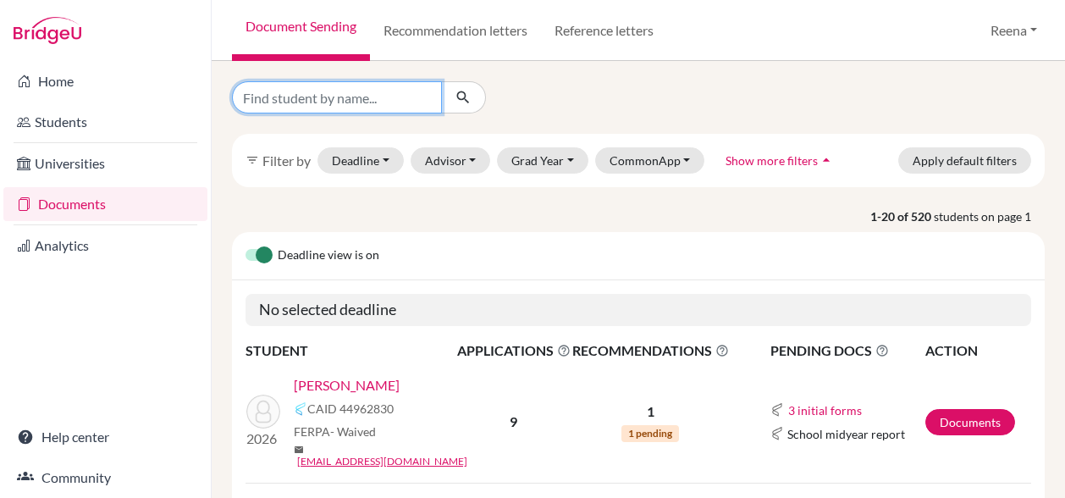
click at [264, 92] on input "Find student by name..." at bounding box center [337, 97] width 210 height 32
type input "Ashiriti"
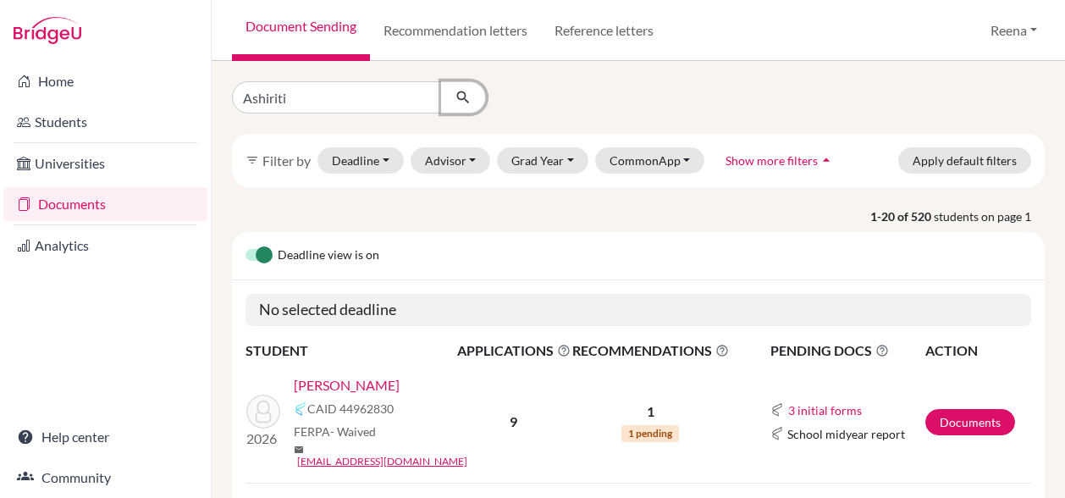
click at [467, 88] on button "submit" at bounding box center [463, 97] width 45 height 32
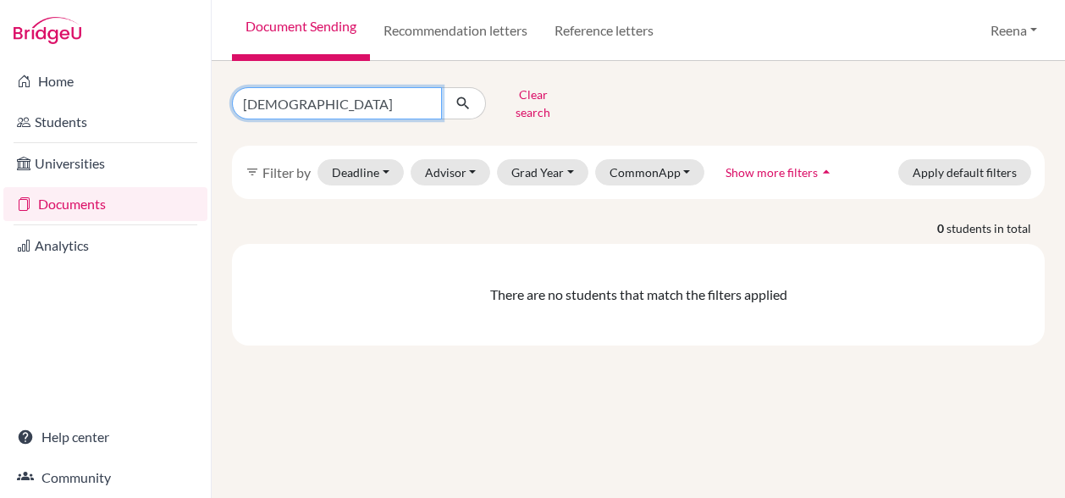
type input "Ashriti"
click button "submit" at bounding box center [463, 103] width 45 height 32
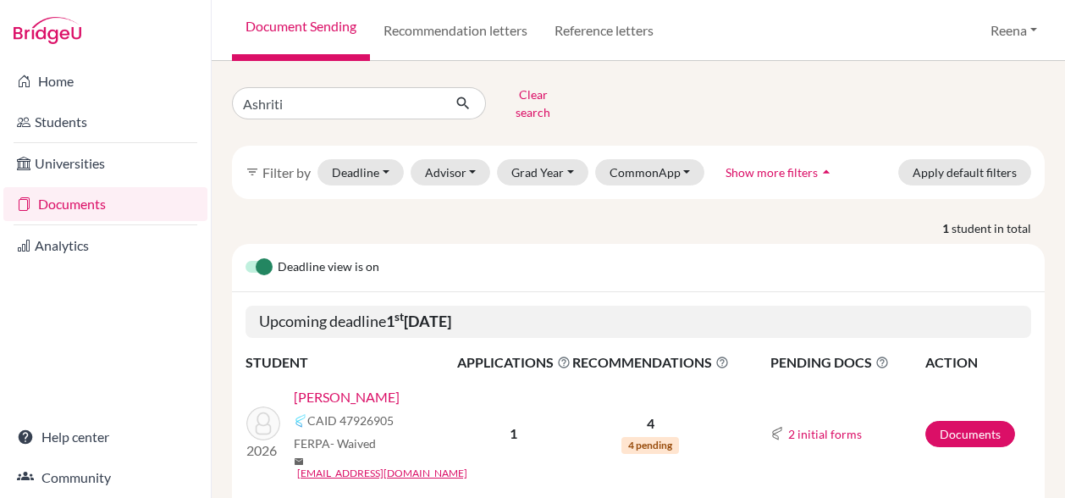
scroll to position [41, 0]
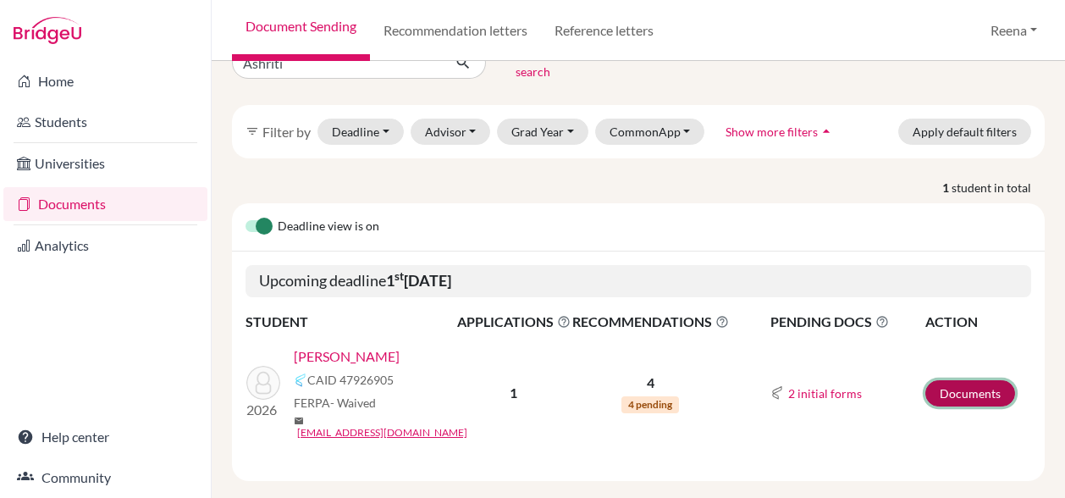
click at [928, 381] on link "Documents" at bounding box center [970, 393] width 90 height 26
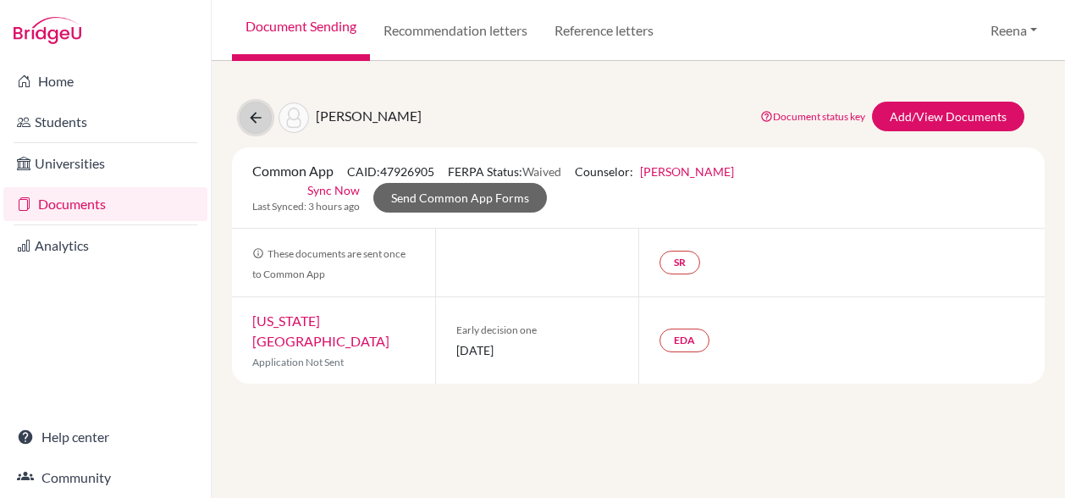
click at [259, 127] on button at bounding box center [256, 118] width 32 height 32
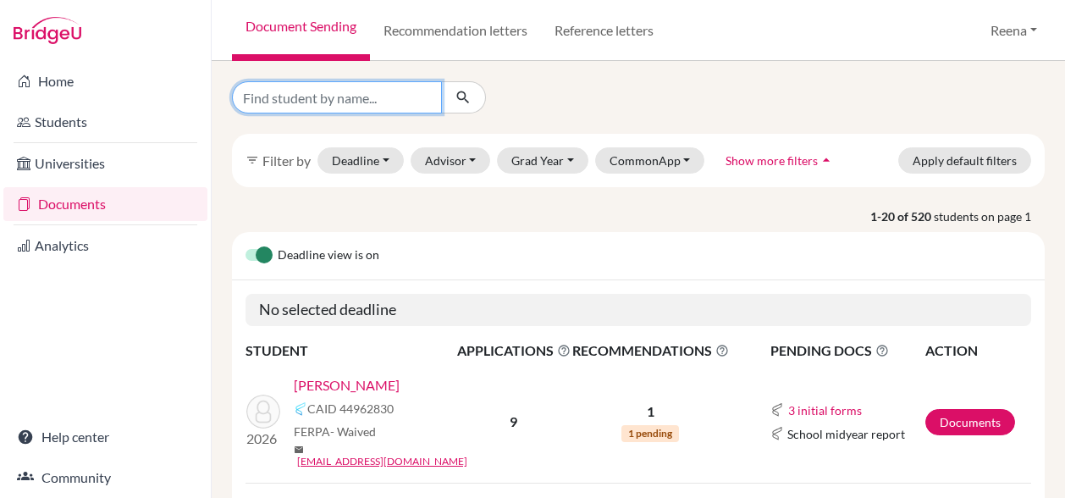
click at [327, 102] on input "Find student by name..." at bounding box center [337, 97] width 210 height 32
type input "Haniya"
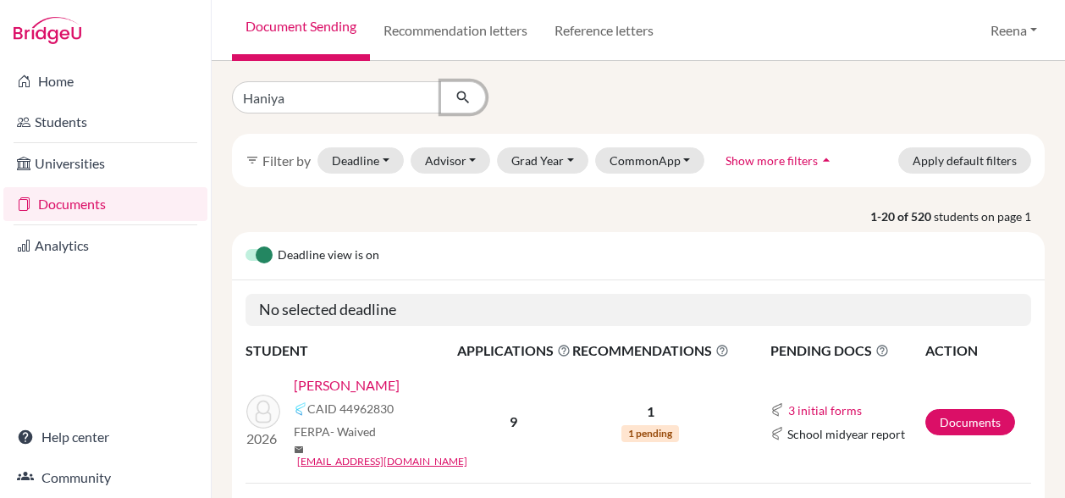
click at [463, 94] on icon "submit" at bounding box center [463, 97] width 17 height 17
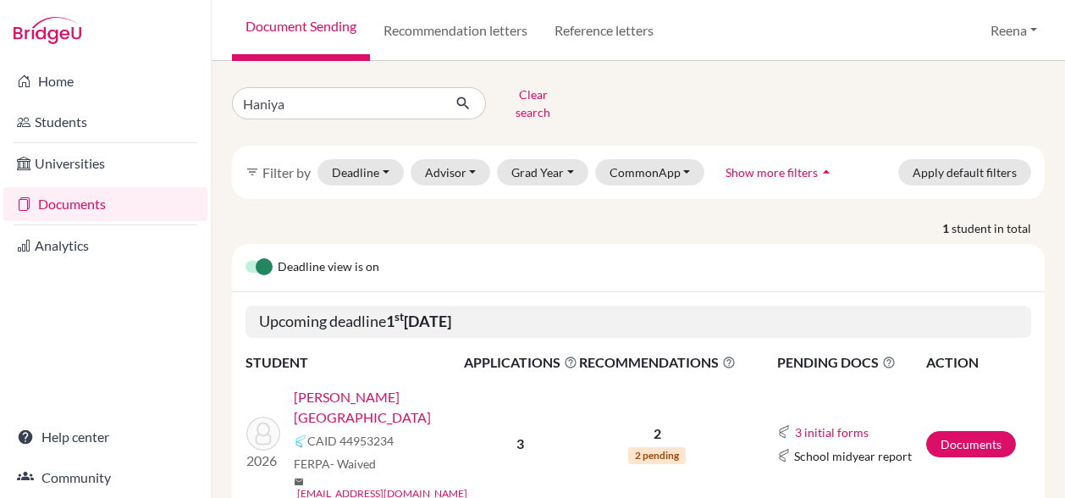
scroll to position [41, 0]
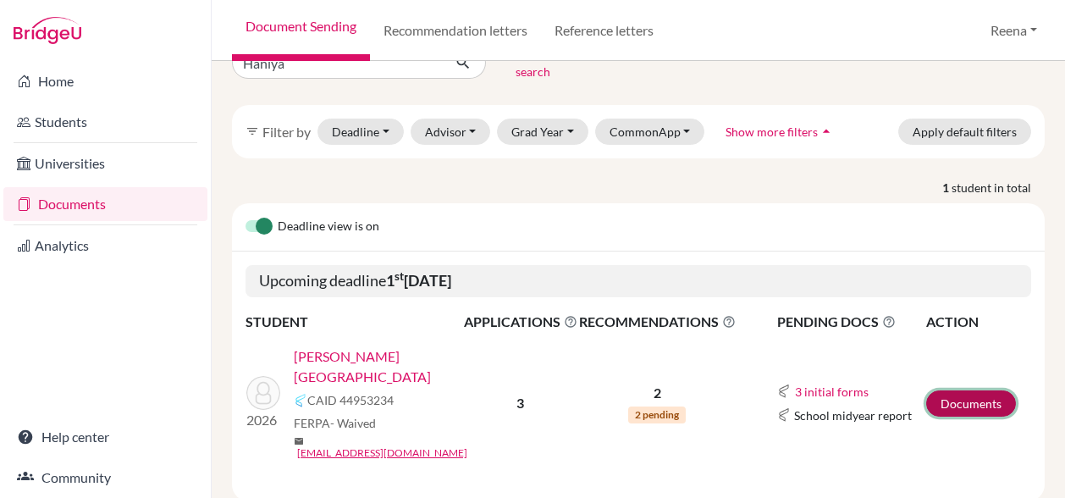
click at [929, 390] on link "Documents" at bounding box center [971, 403] width 90 height 26
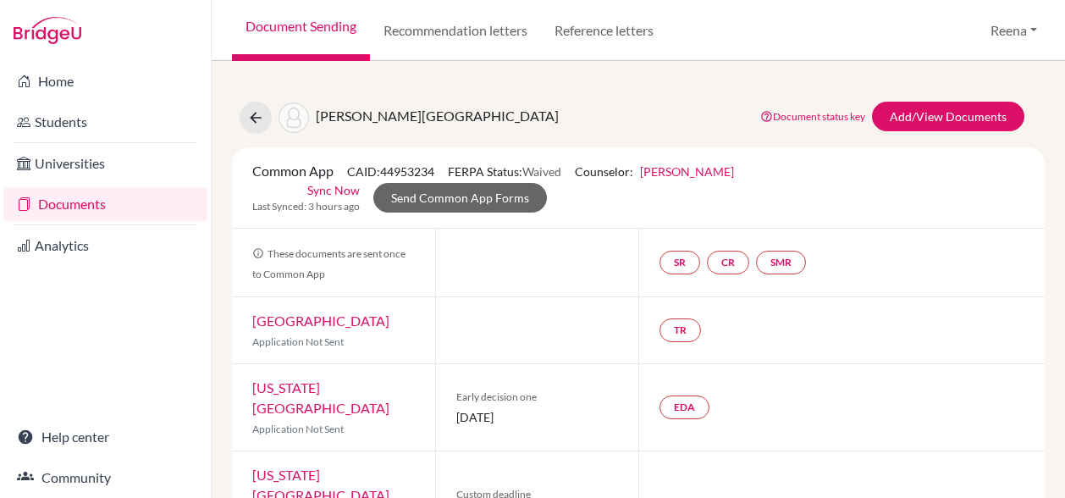
scroll to position [34, 0]
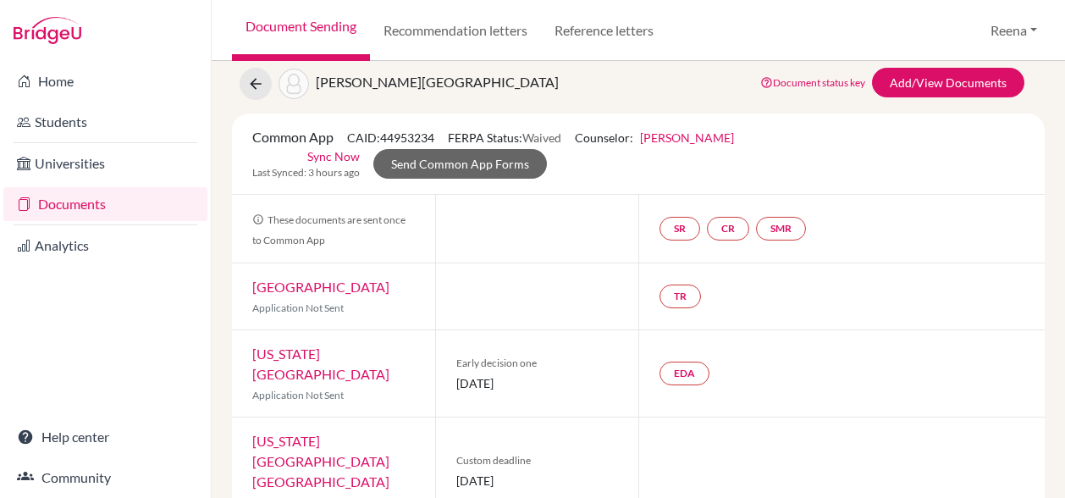
drag, startPoint x: 253, startPoint y: 276, endPoint x: 328, endPoint y: 312, distance: 83.7
click at [328, 312] on div "[GEOGRAPHIC_DATA] Application Not Sent" at bounding box center [333, 296] width 203 height 66
copy link "[GEOGRAPHIC_DATA]"
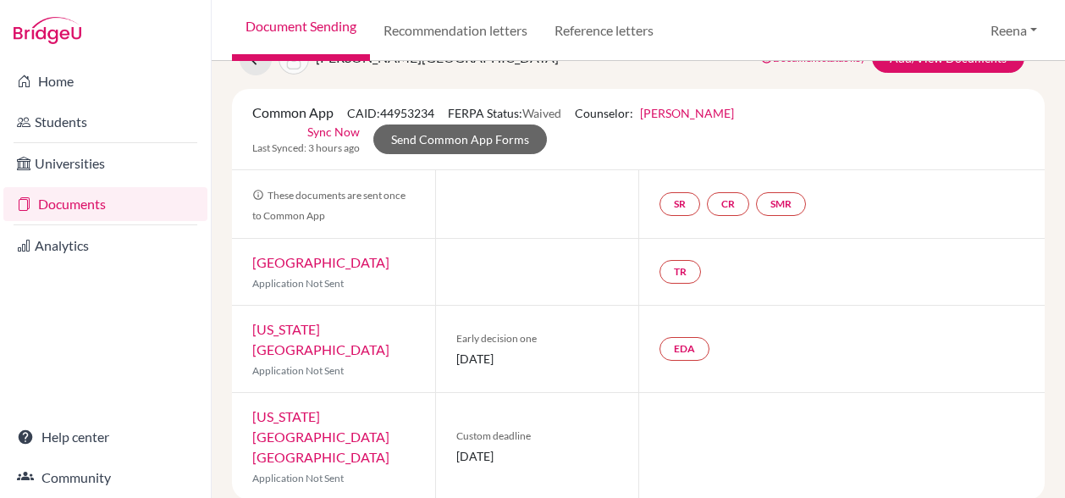
scroll to position [0, 0]
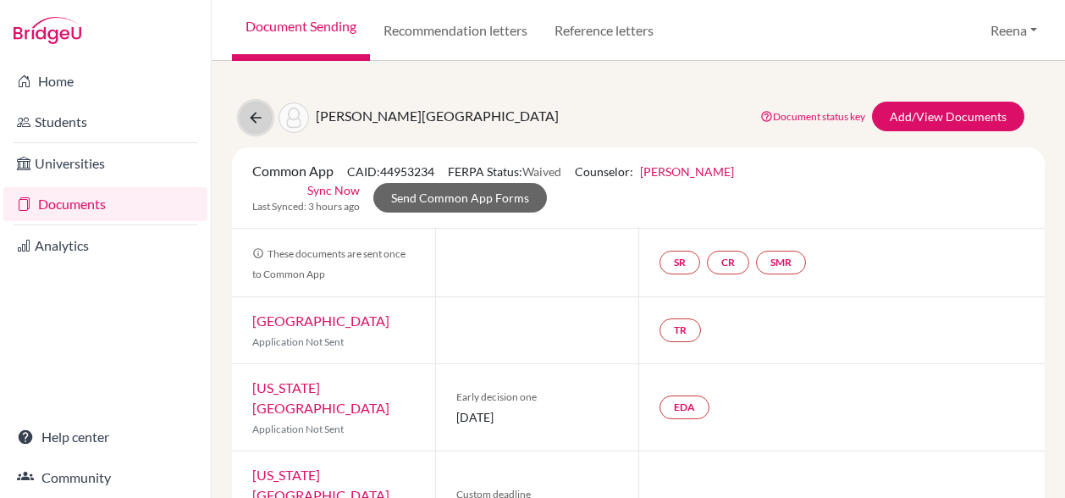
click at [255, 112] on icon at bounding box center [255, 117] width 17 height 17
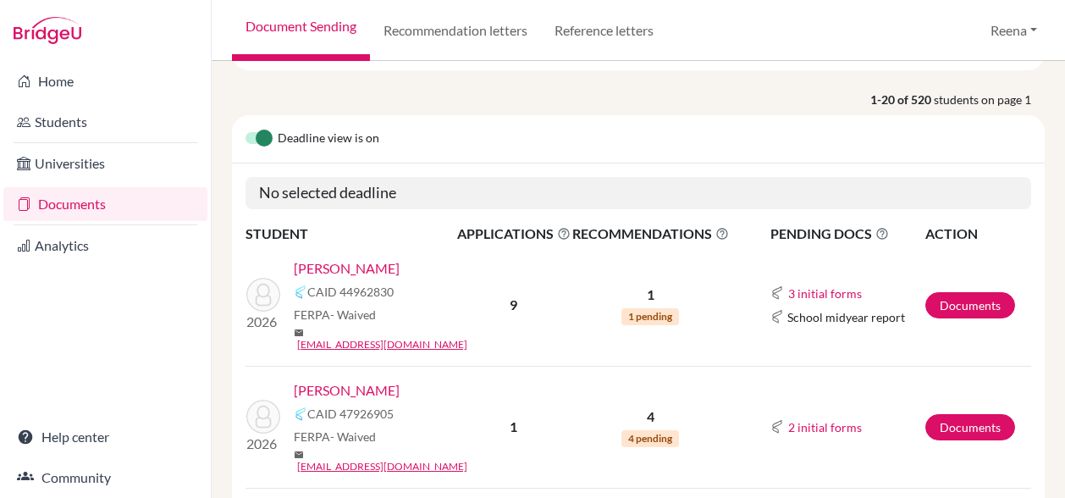
scroll to position [116, 0]
click at [956, 302] on link "Documents" at bounding box center [970, 306] width 90 height 26
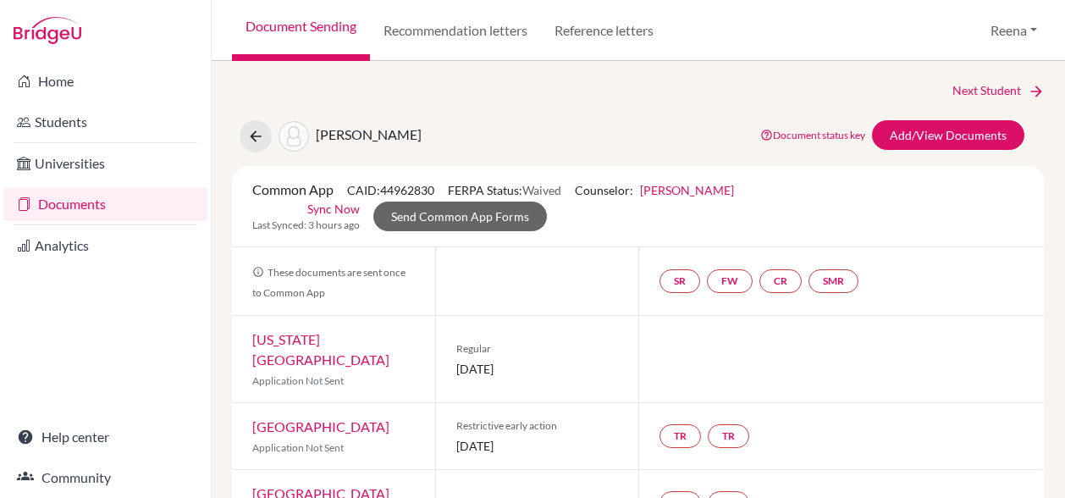
click at [956, 302] on div "SR FW CR SMR" at bounding box center [841, 281] width 406 height 68
click at [254, 140] on icon at bounding box center [255, 136] width 17 height 17
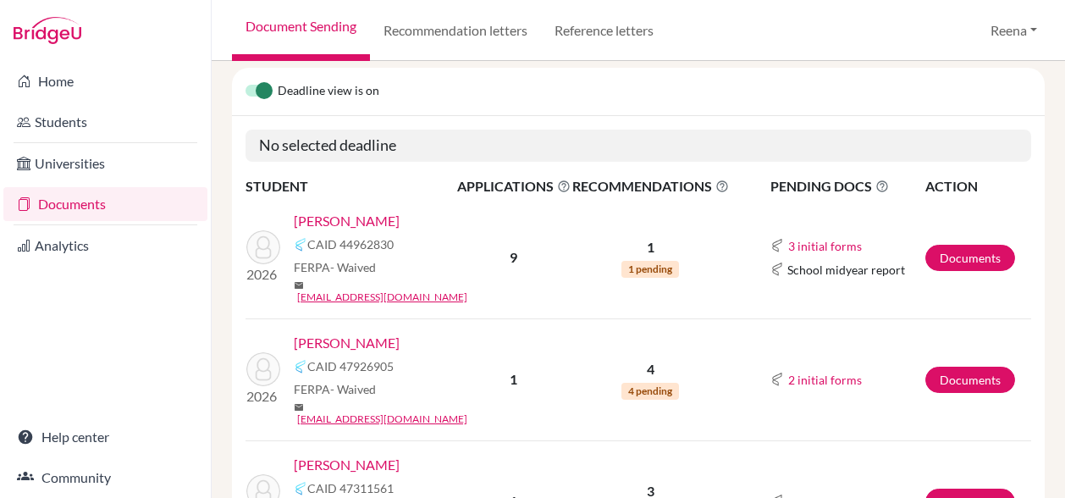
scroll to position [166, 0]
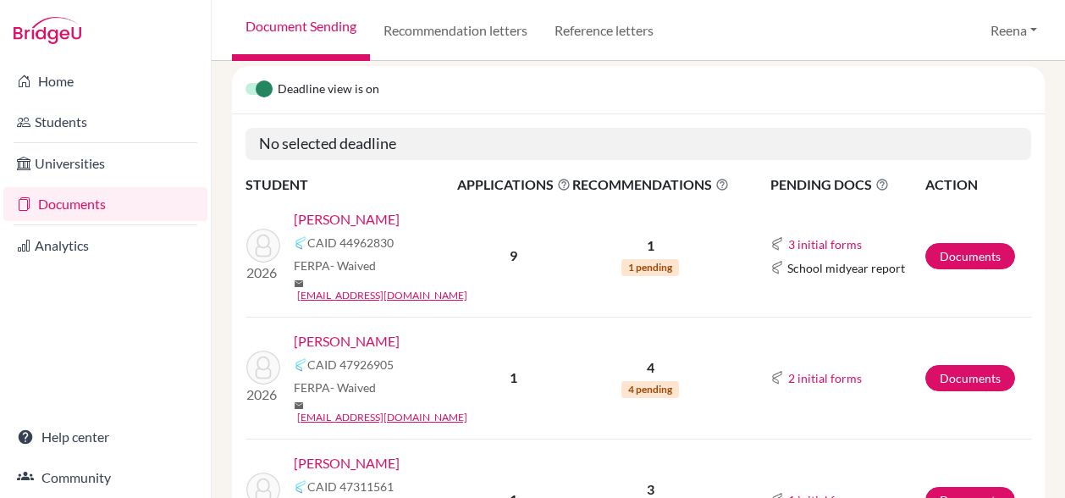
click at [516, 369] on b "1" at bounding box center [514, 377] width 8 height 16
click at [963, 366] on link "Documents" at bounding box center [970, 378] width 90 height 26
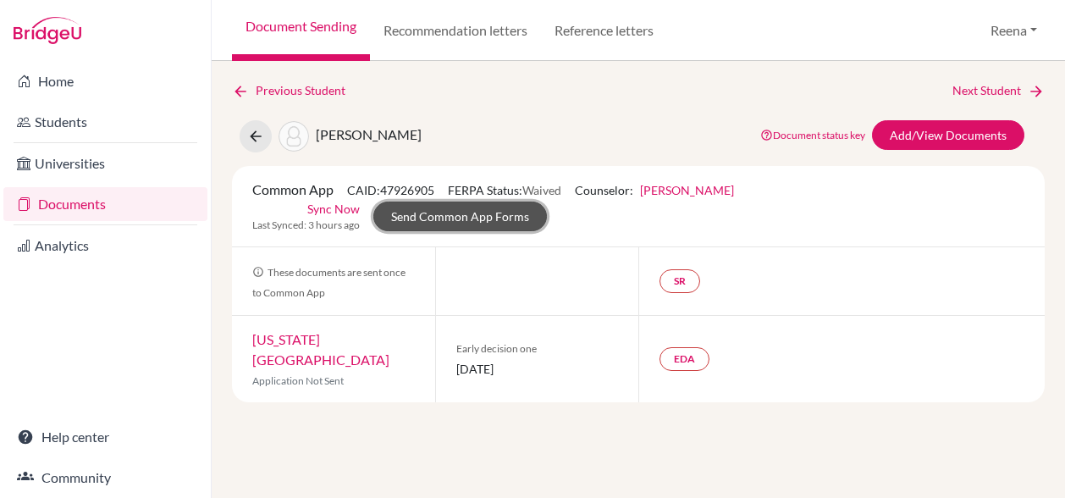
click at [471, 212] on link "Send Common App Forms" at bounding box center [460, 216] width 174 height 30
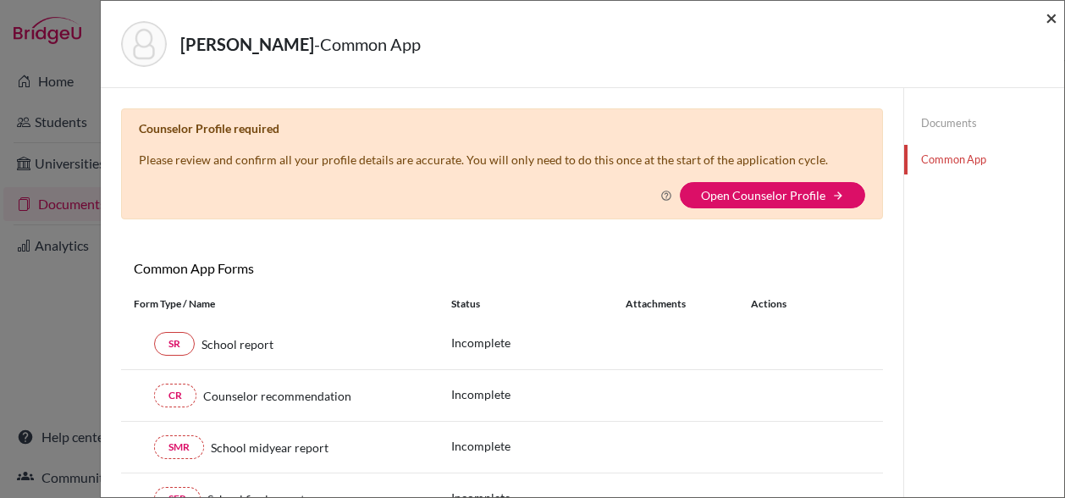
click at [1054, 23] on span "×" at bounding box center [1051, 17] width 12 height 25
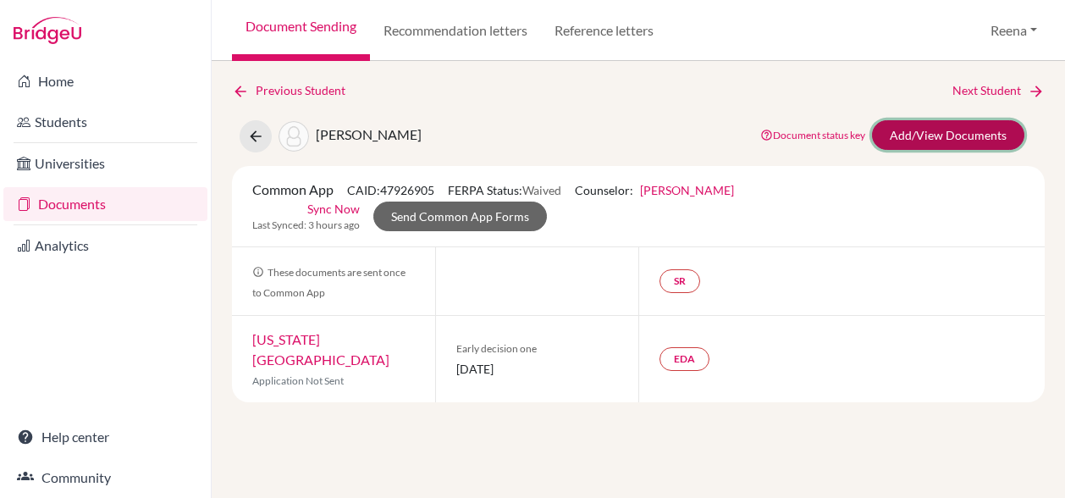
click at [931, 136] on link "Add/View Documents" at bounding box center [948, 135] width 152 height 30
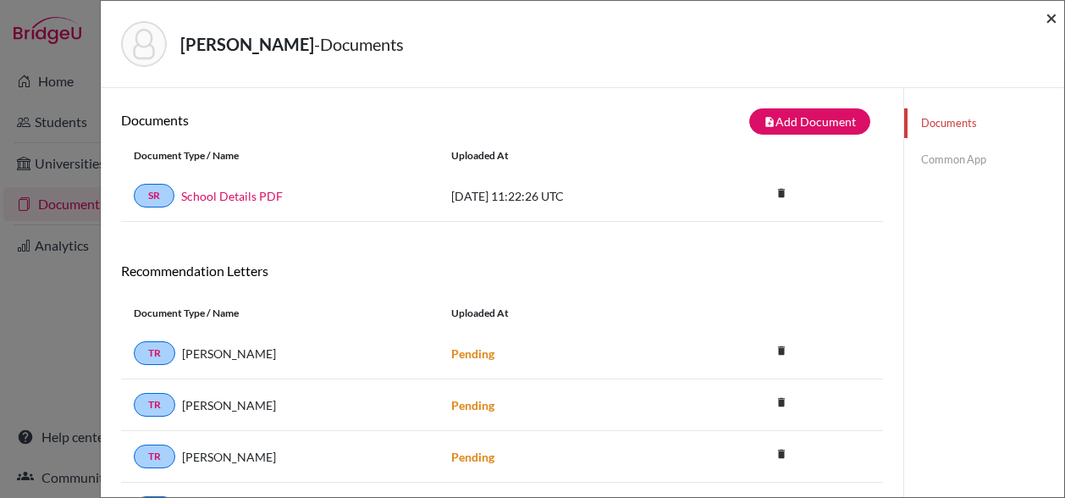
click at [1050, 23] on span "×" at bounding box center [1051, 17] width 12 height 25
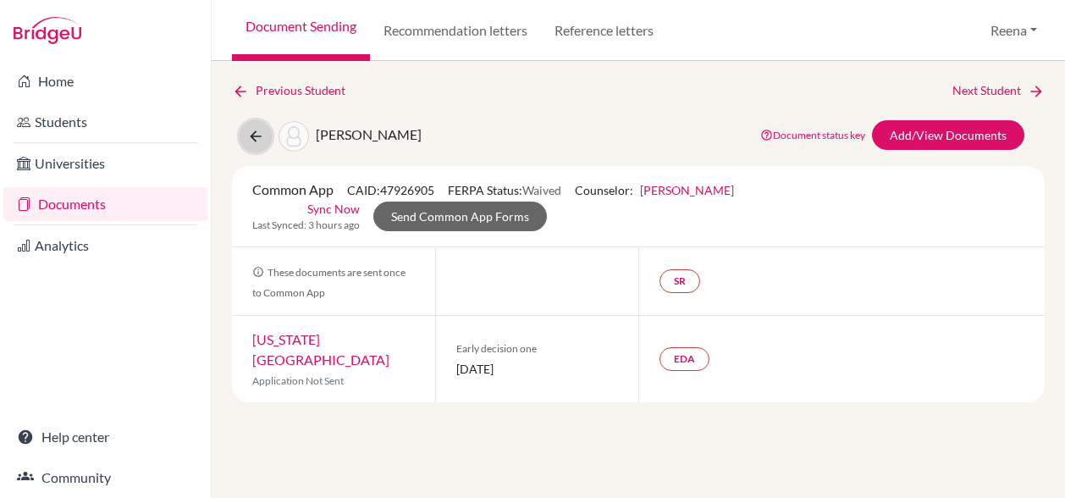
click at [258, 145] on button at bounding box center [256, 136] width 32 height 32
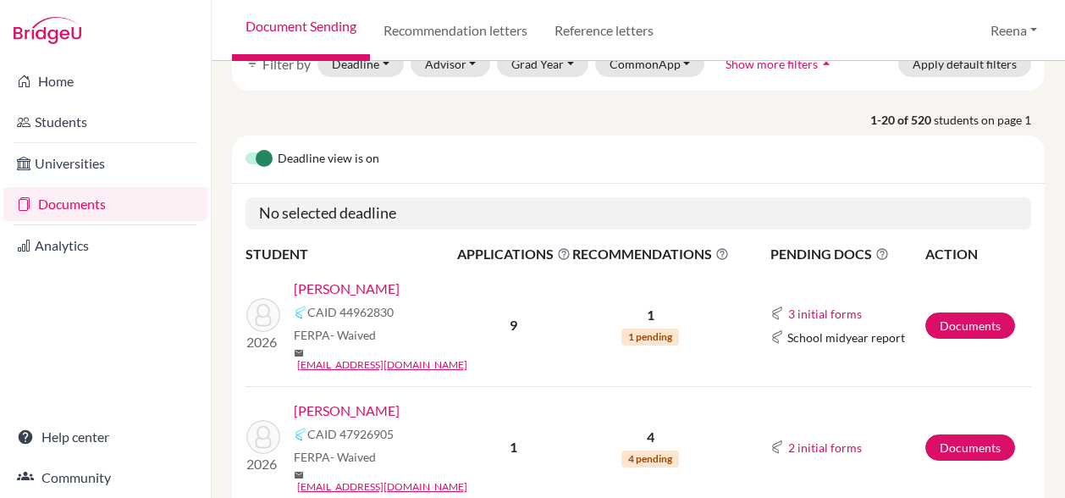
scroll to position [98, 0]
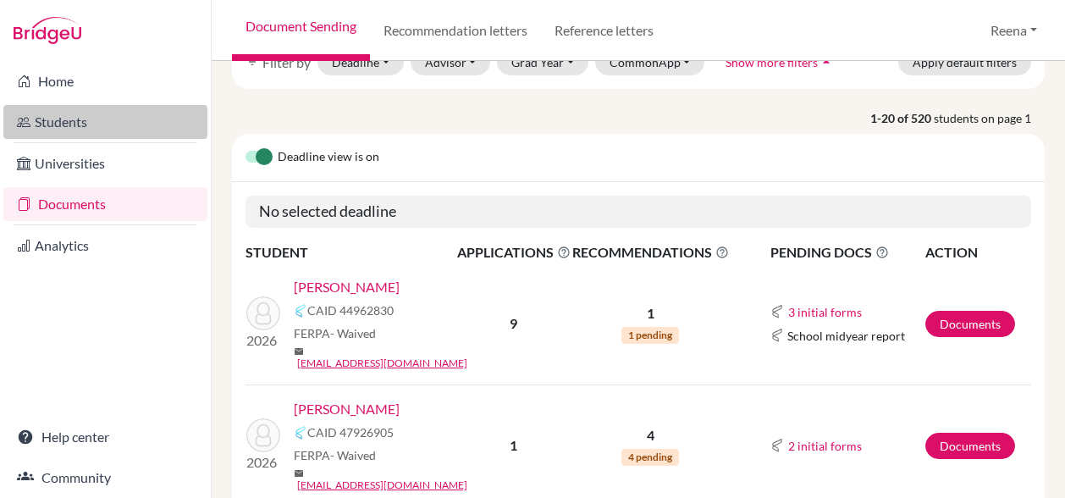
click at [50, 124] on link "Students" at bounding box center [105, 122] width 204 height 34
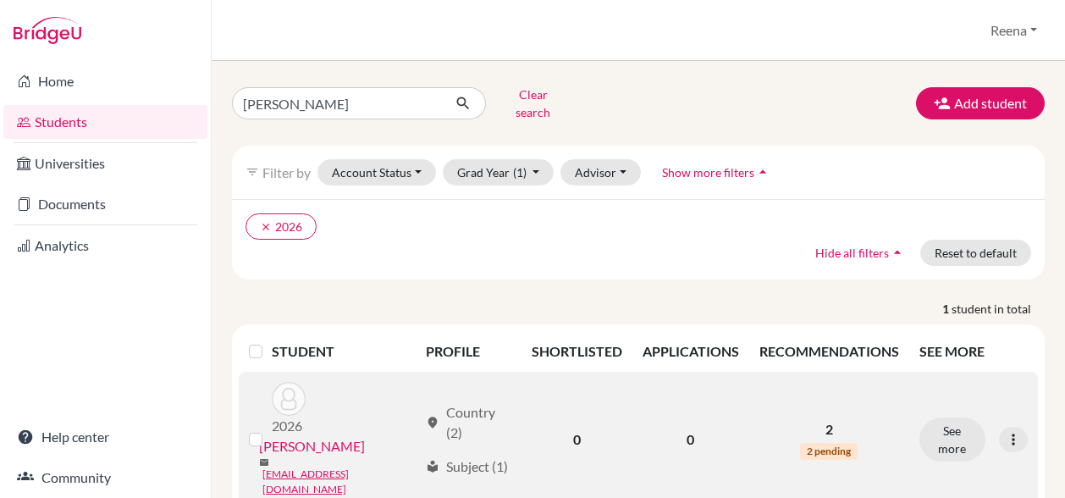
scroll to position [22, 0]
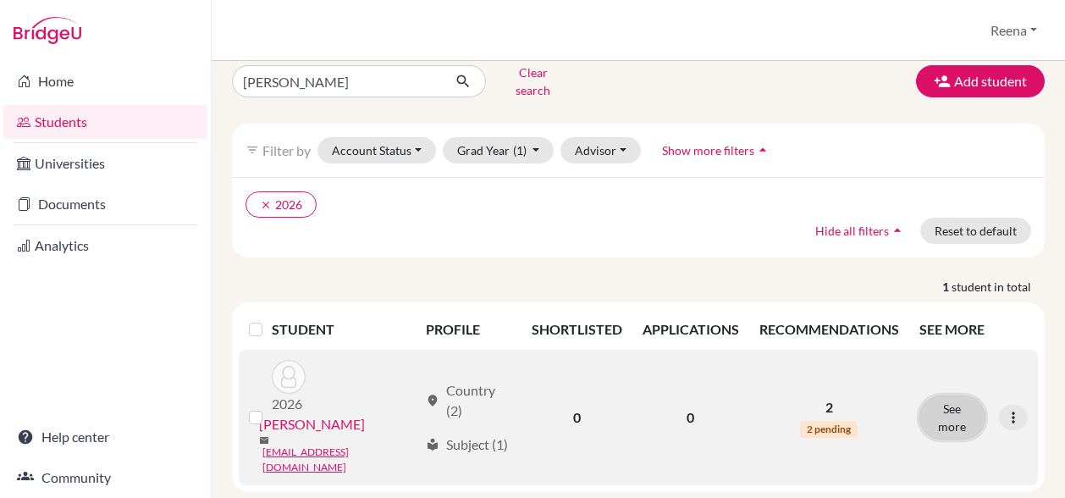
click at [970, 395] on button "See more" at bounding box center [952, 417] width 66 height 44
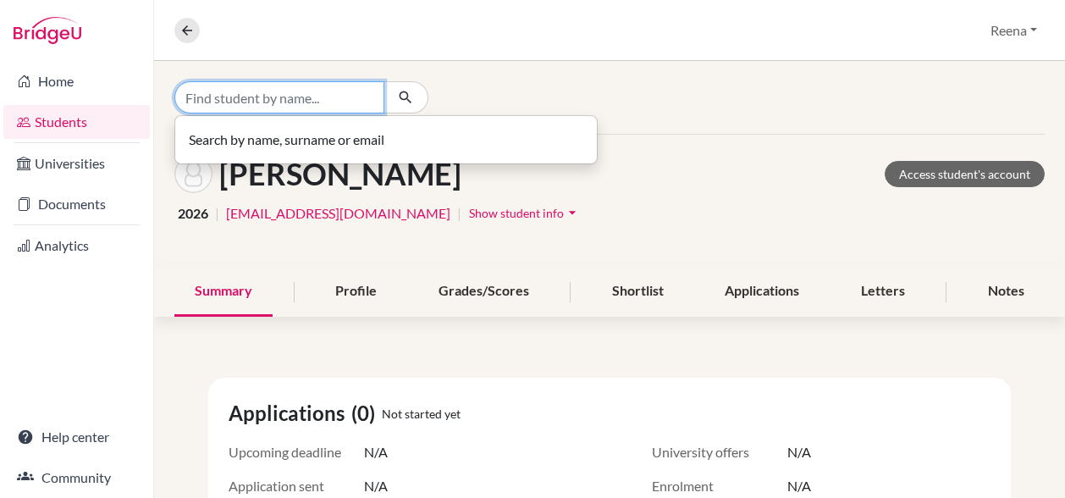
click at [311, 91] on input "Find student by name..." at bounding box center [279, 97] width 210 height 32
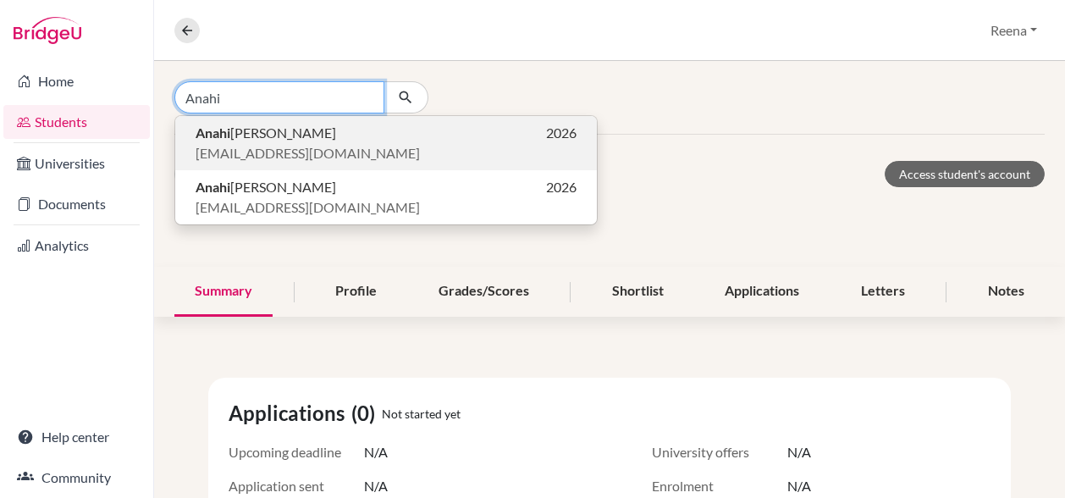
type input "Anahi"
click at [300, 128] on p "Anahi [PERSON_NAME] 2026" at bounding box center [386, 133] width 381 height 20
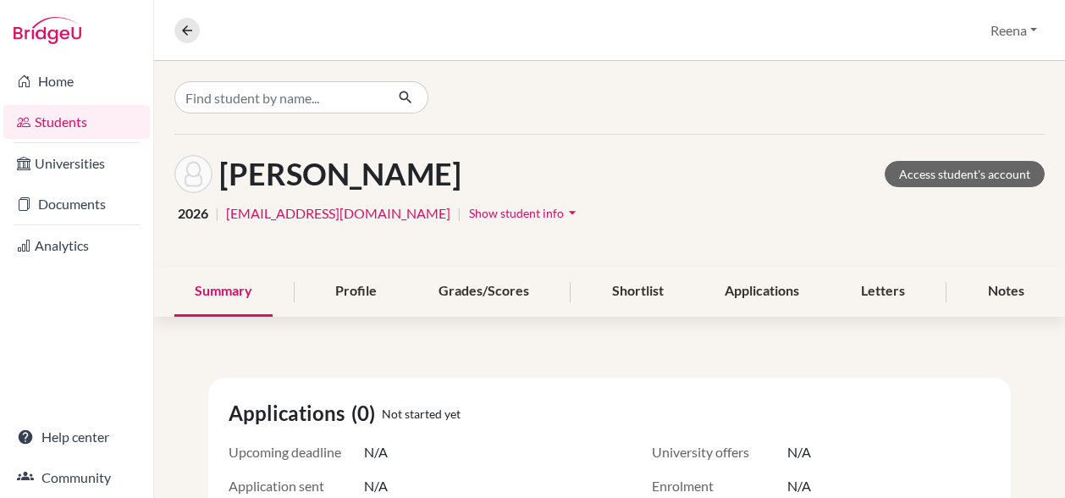
click at [300, 128] on div at bounding box center [609, 97] width 911 height 73
click at [645, 294] on div "Shortlist" at bounding box center [638, 292] width 92 height 50
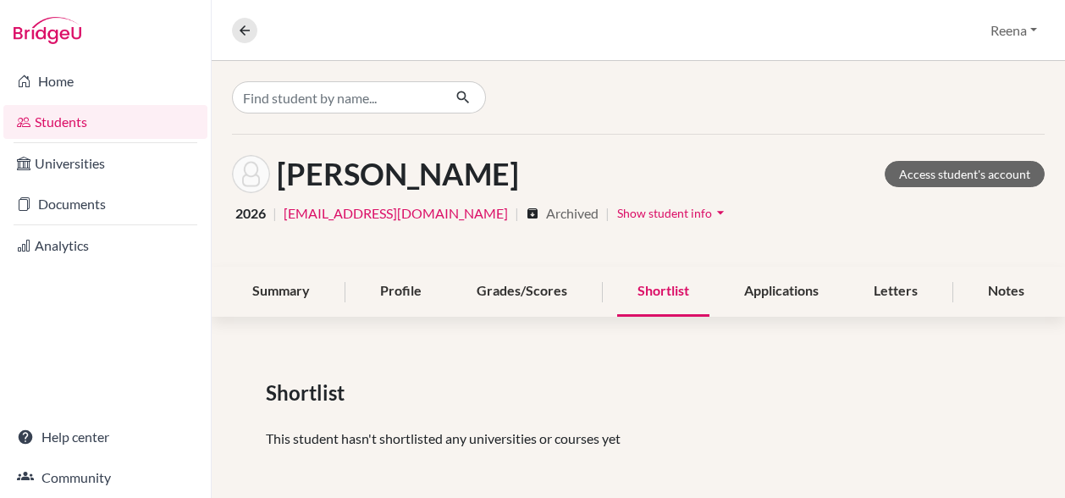
scroll to position [3, 0]
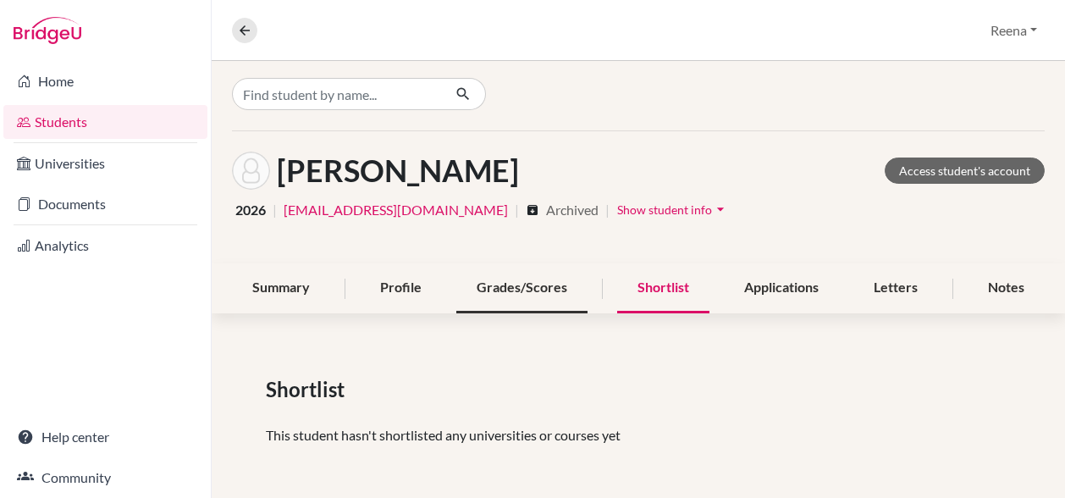
click at [514, 289] on div "Grades/Scores" at bounding box center [521, 288] width 131 height 50
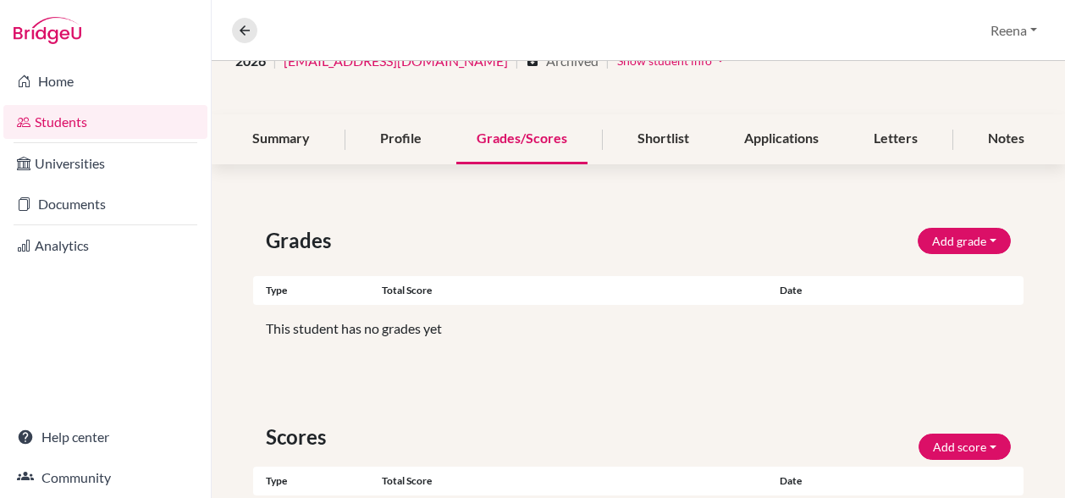
scroll to position [159, 0]
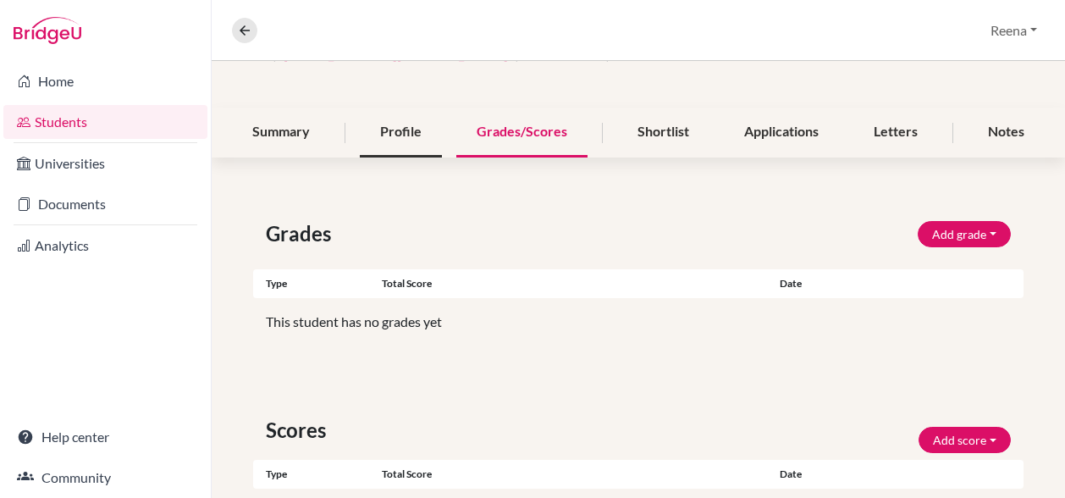
click at [393, 125] on div "Profile" at bounding box center [401, 132] width 82 height 50
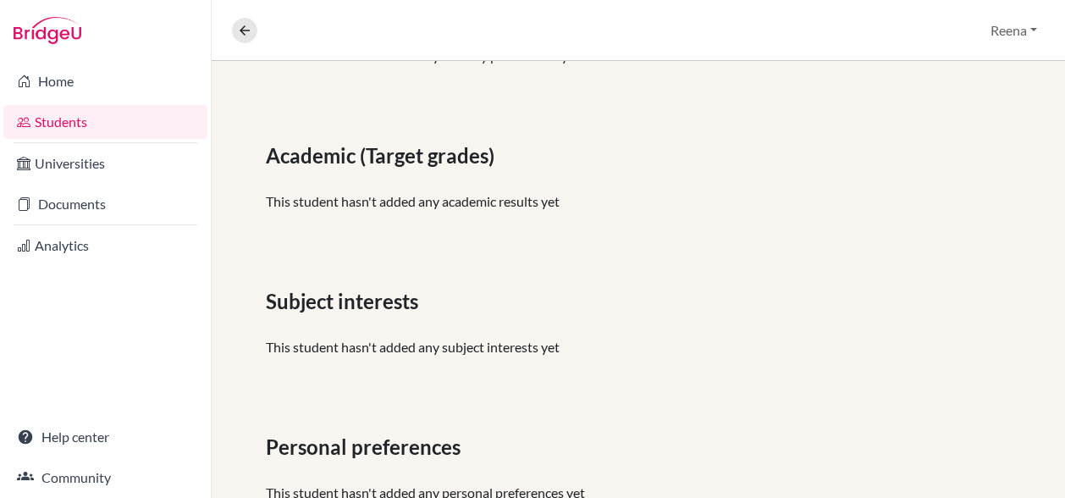
scroll to position [440, 0]
